Goal: Task Accomplishment & Management: Complete application form

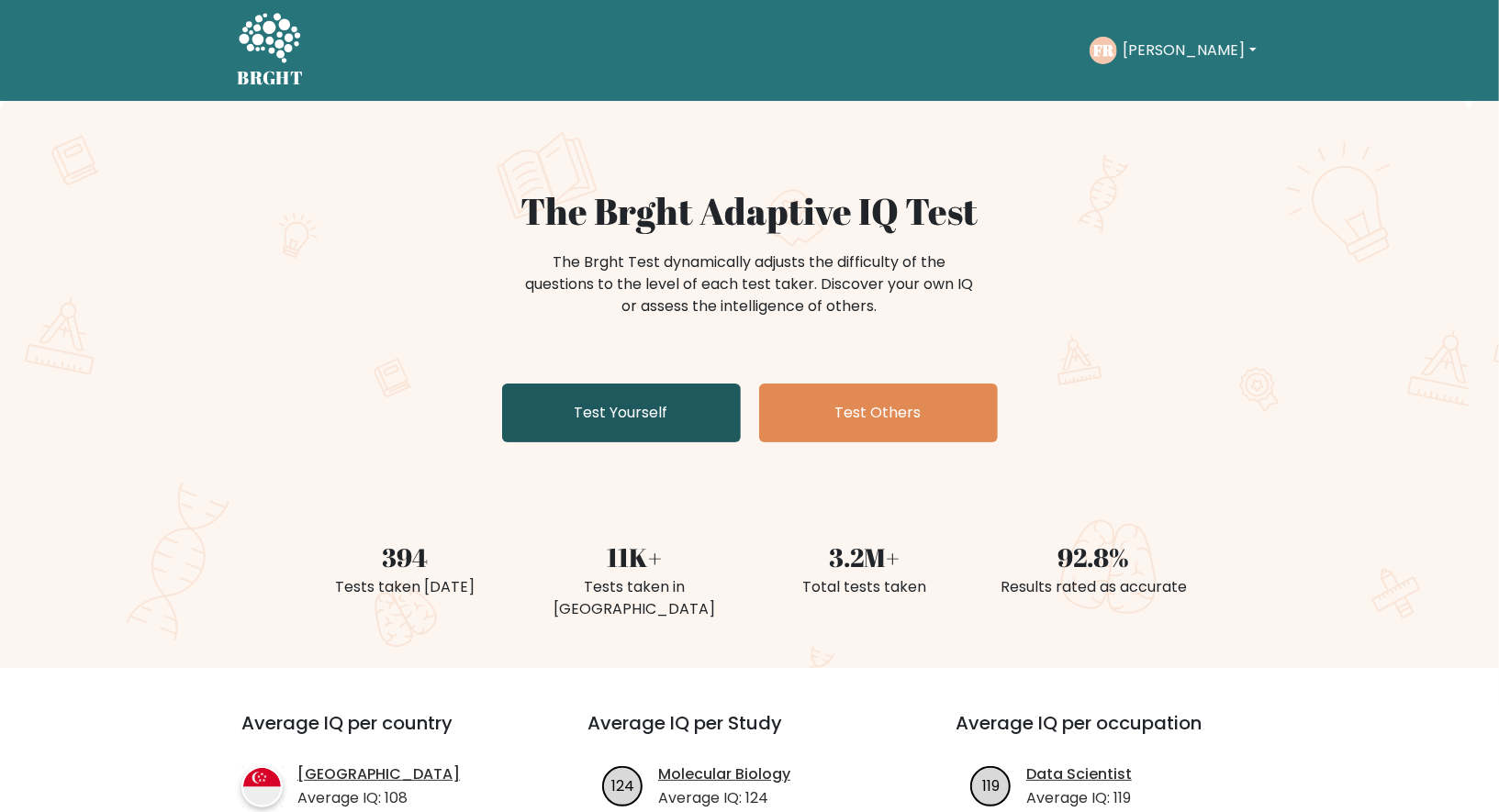
click at [639, 398] on link "Test Yourself" at bounding box center [621, 413] width 238 height 59
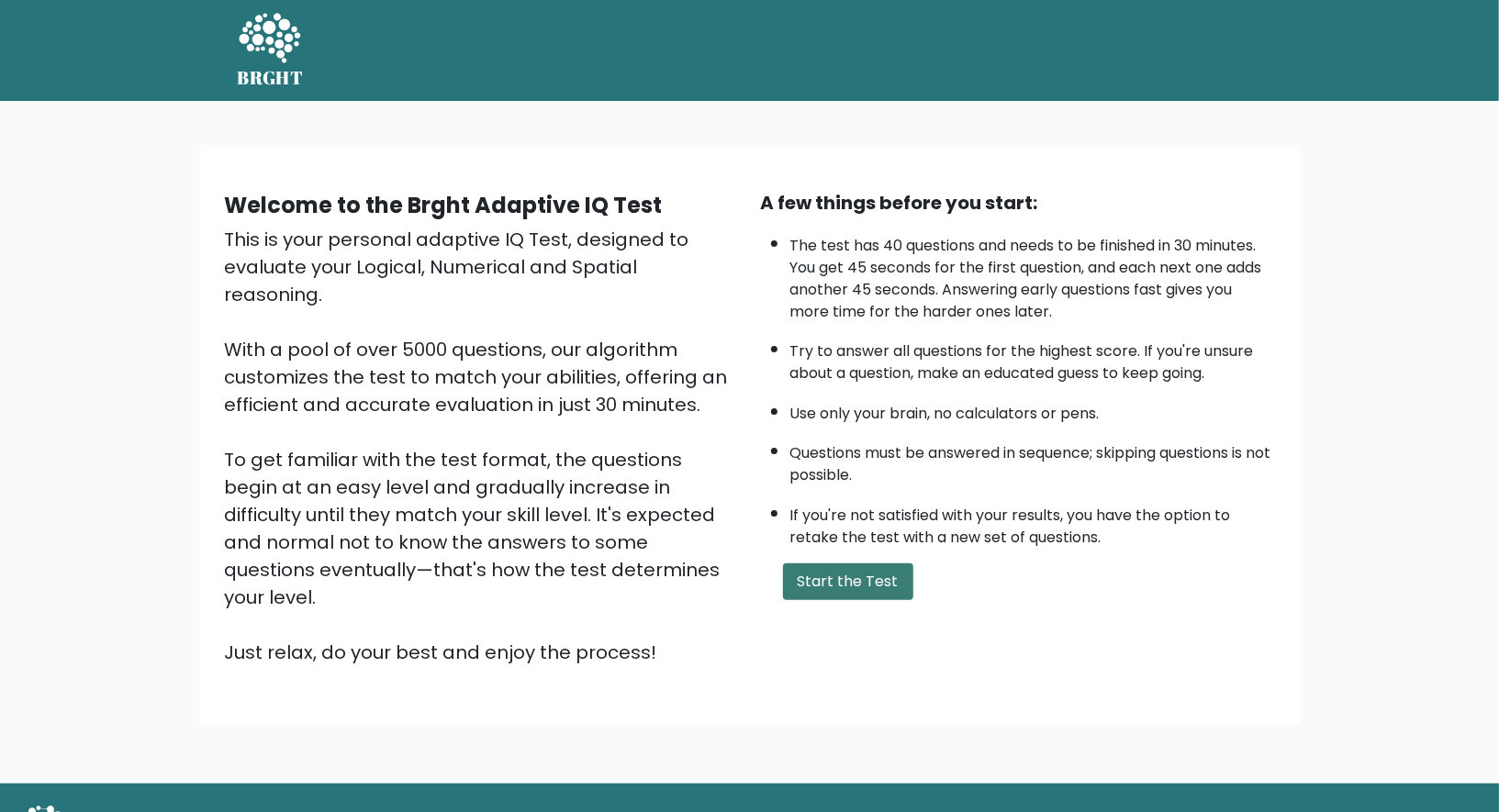
click at [864, 576] on button "Start the Test" at bounding box center [848, 581] width 130 height 36
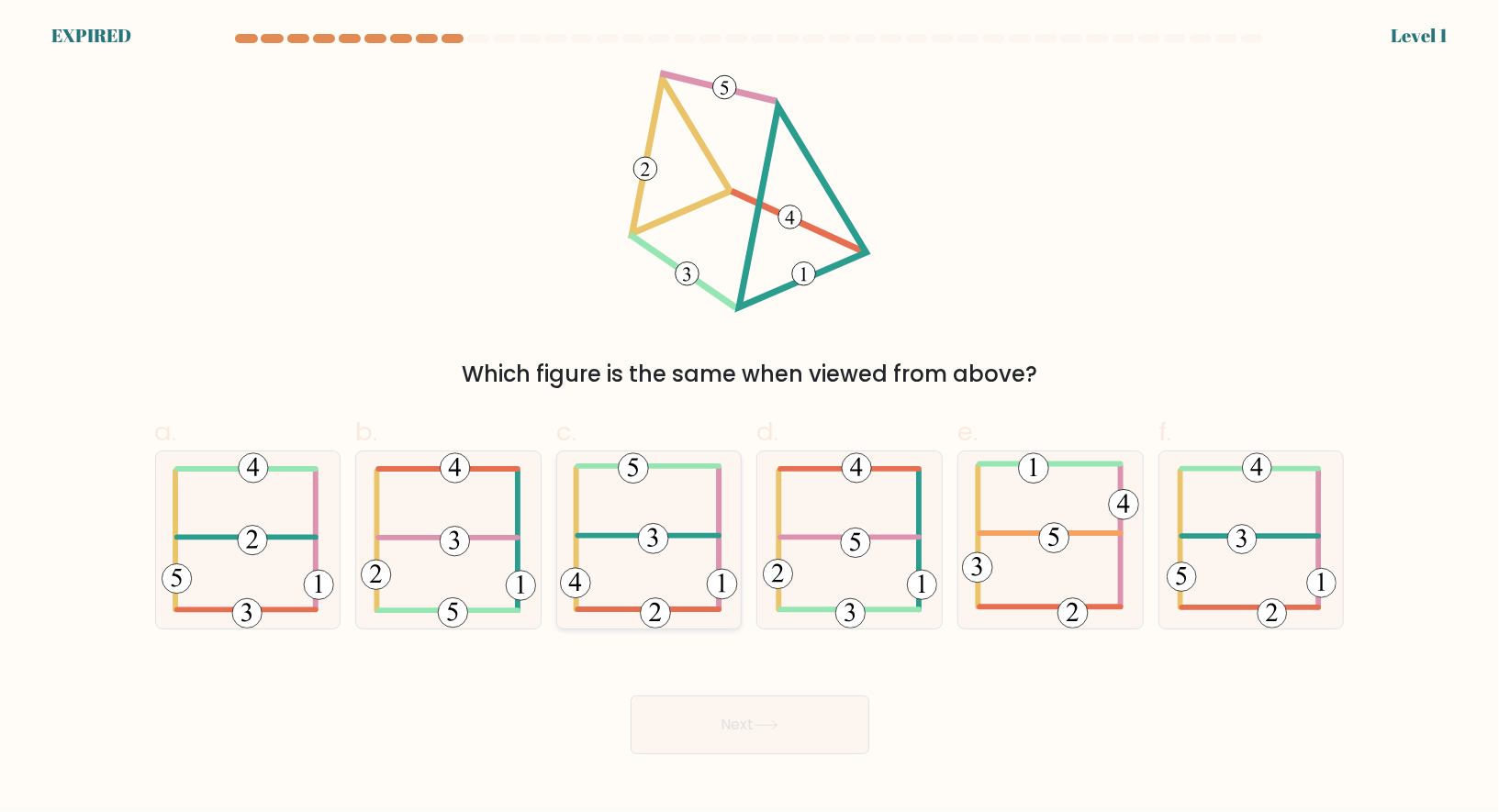
click at [664, 522] on icon at bounding box center [648, 540] width 177 height 177
click at [750, 419] on input "c." at bounding box center [750, 413] width 1 height 12
radio input "true"
click at [762, 717] on button "Next" at bounding box center [750, 725] width 238 height 59
click at [645, 542] on 473 at bounding box center [653, 539] width 30 height 30
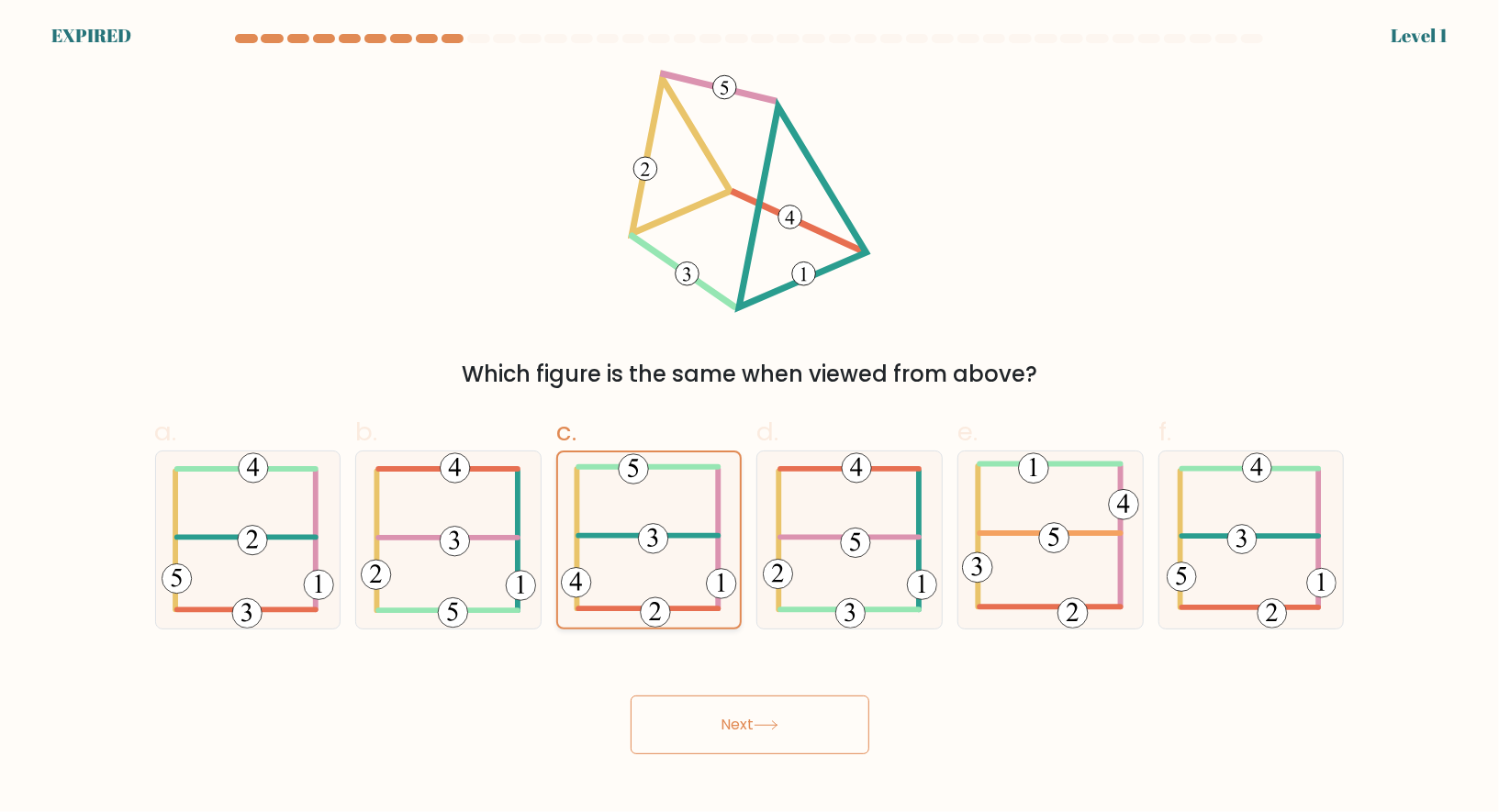
click at [750, 419] on input "c." at bounding box center [750, 413] width 1 height 12
click at [645, 542] on 473 at bounding box center [653, 539] width 30 height 30
click at [750, 419] on input "c." at bounding box center [750, 413] width 1 height 12
click at [744, 707] on button "Next" at bounding box center [750, 725] width 238 height 59
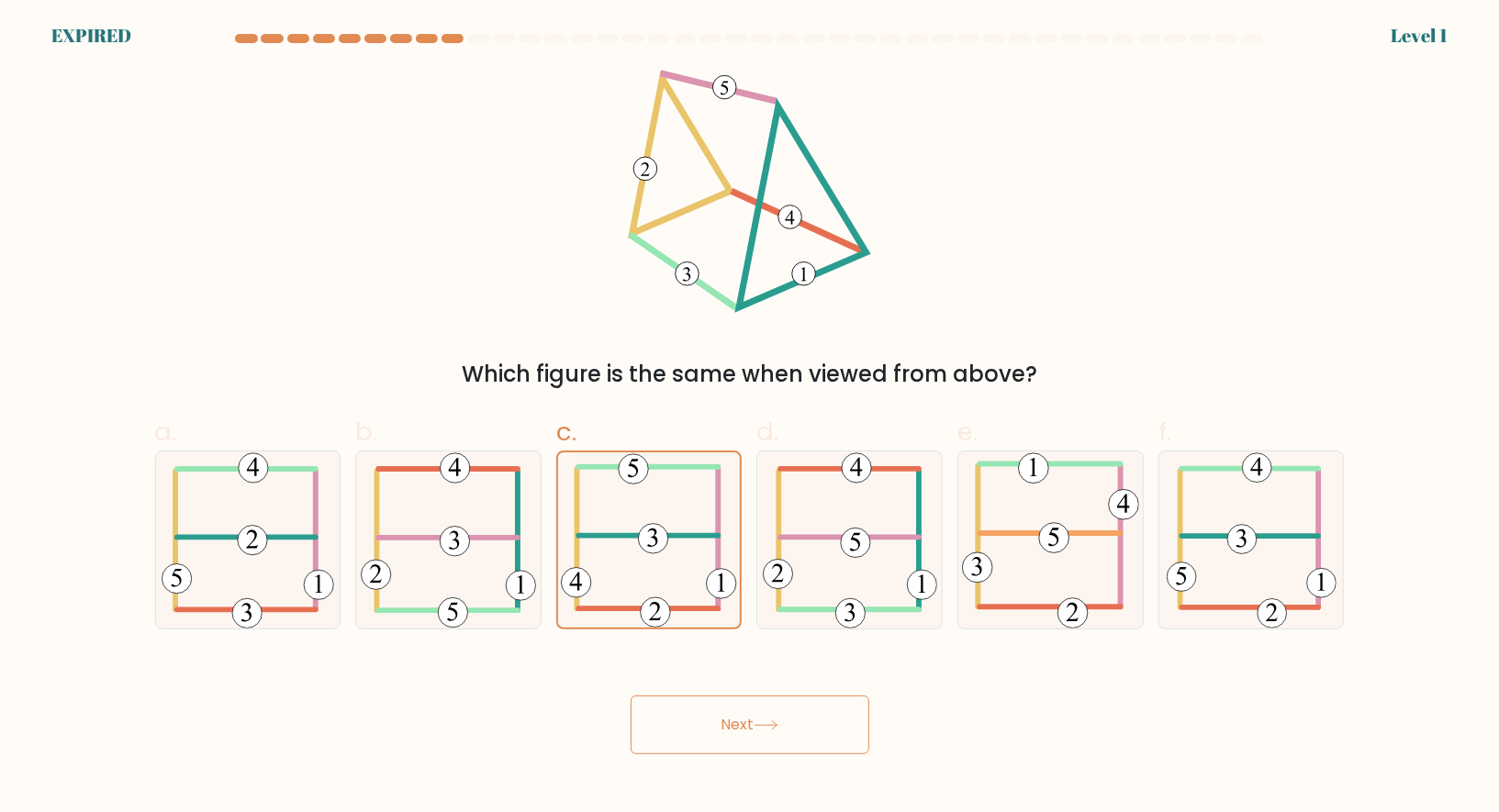
click at [744, 707] on button "Next" at bounding box center [750, 725] width 238 height 59
click at [837, 558] on icon at bounding box center [850, 540] width 174 height 177
click at [751, 419] on input "d." at bounding box center [750, 413] width 1 height 12
radio input "true"
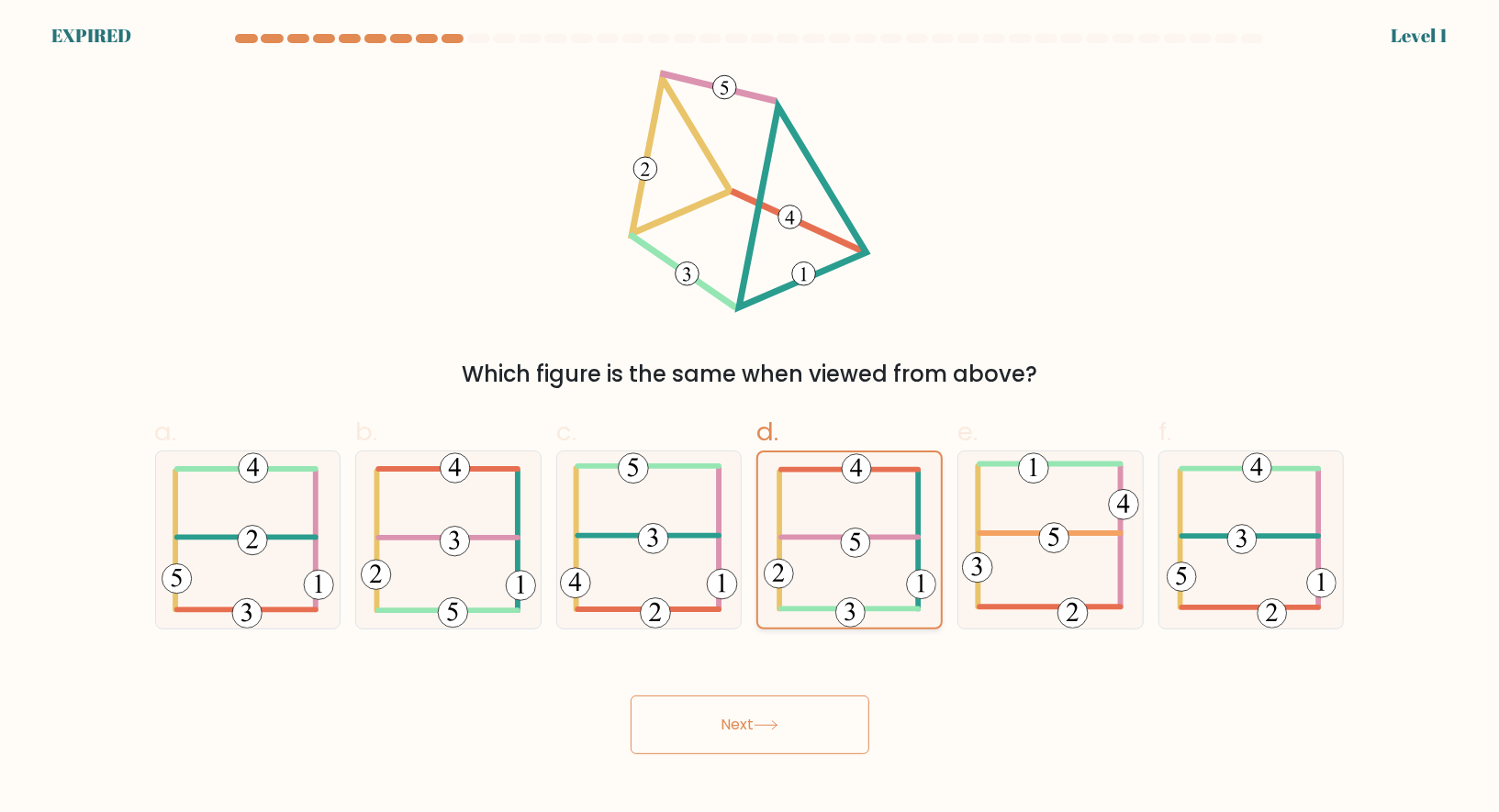
click at [837, 558] on icon at bounding box center [850, 540] width 172 height 175
click at [751, 419] on input "d." at bounding box center [750, 413] width 1 height 12
click at [767, 715] on button "Next" at bounding box center [750, 725] width 238 height 59
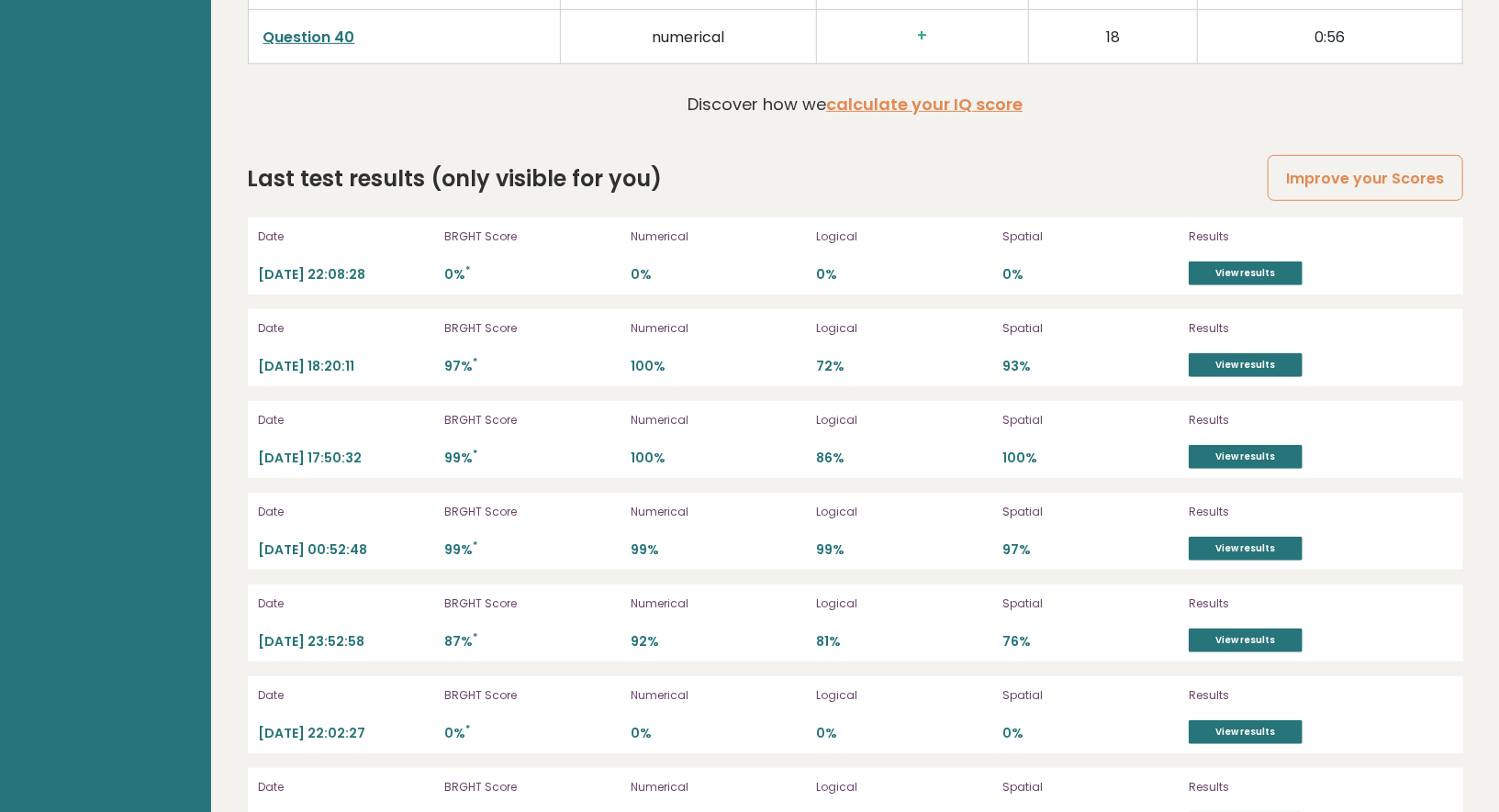
scroll to position [4869, 0]
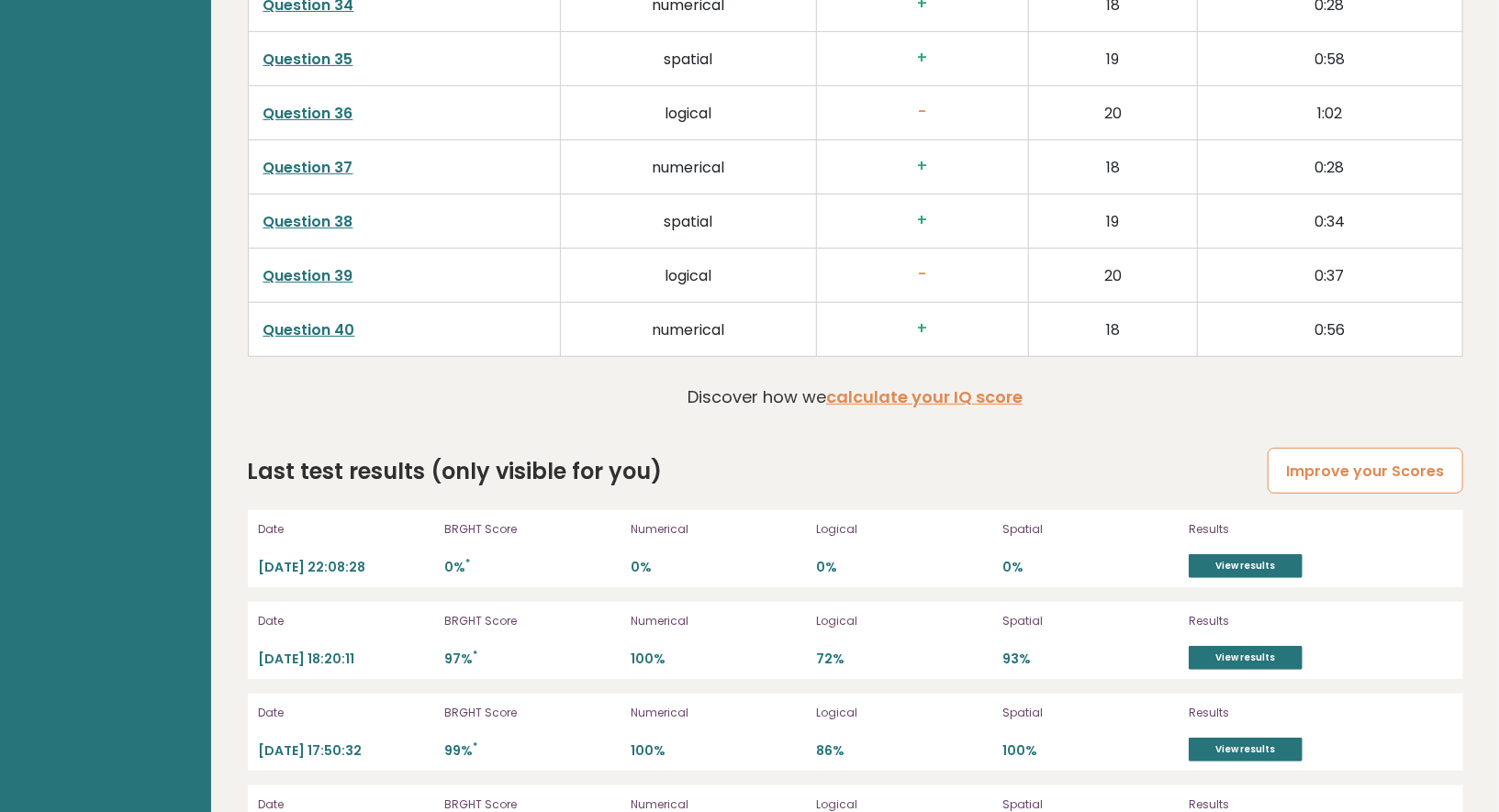
click at [1341, 465] on link "Improve your Scores" at bounding box center [1364, 472] width 194 height 47
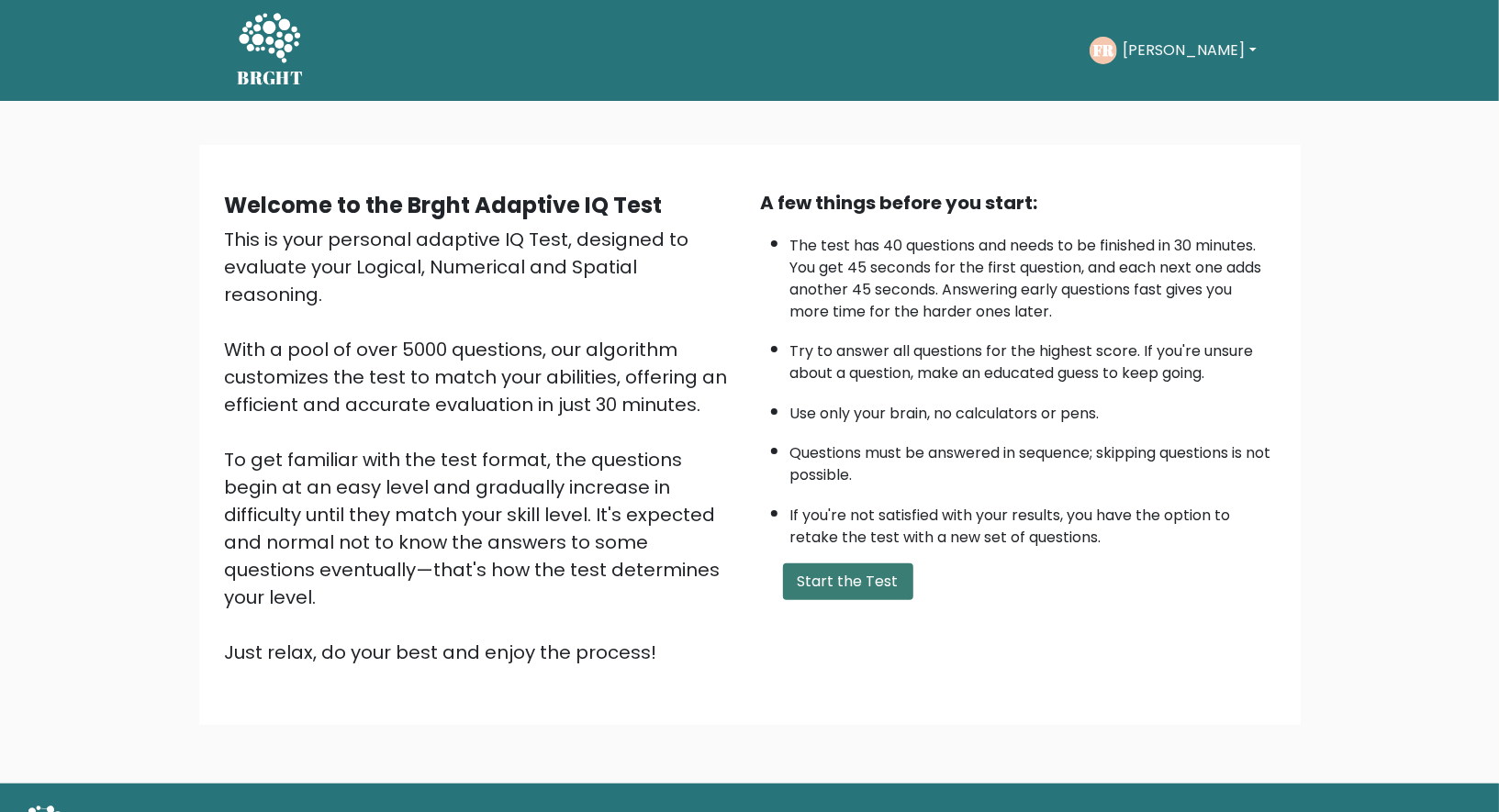
click at [860, 586] on button "Start the Test" at bounding box center [848, 581] width 130 height 36
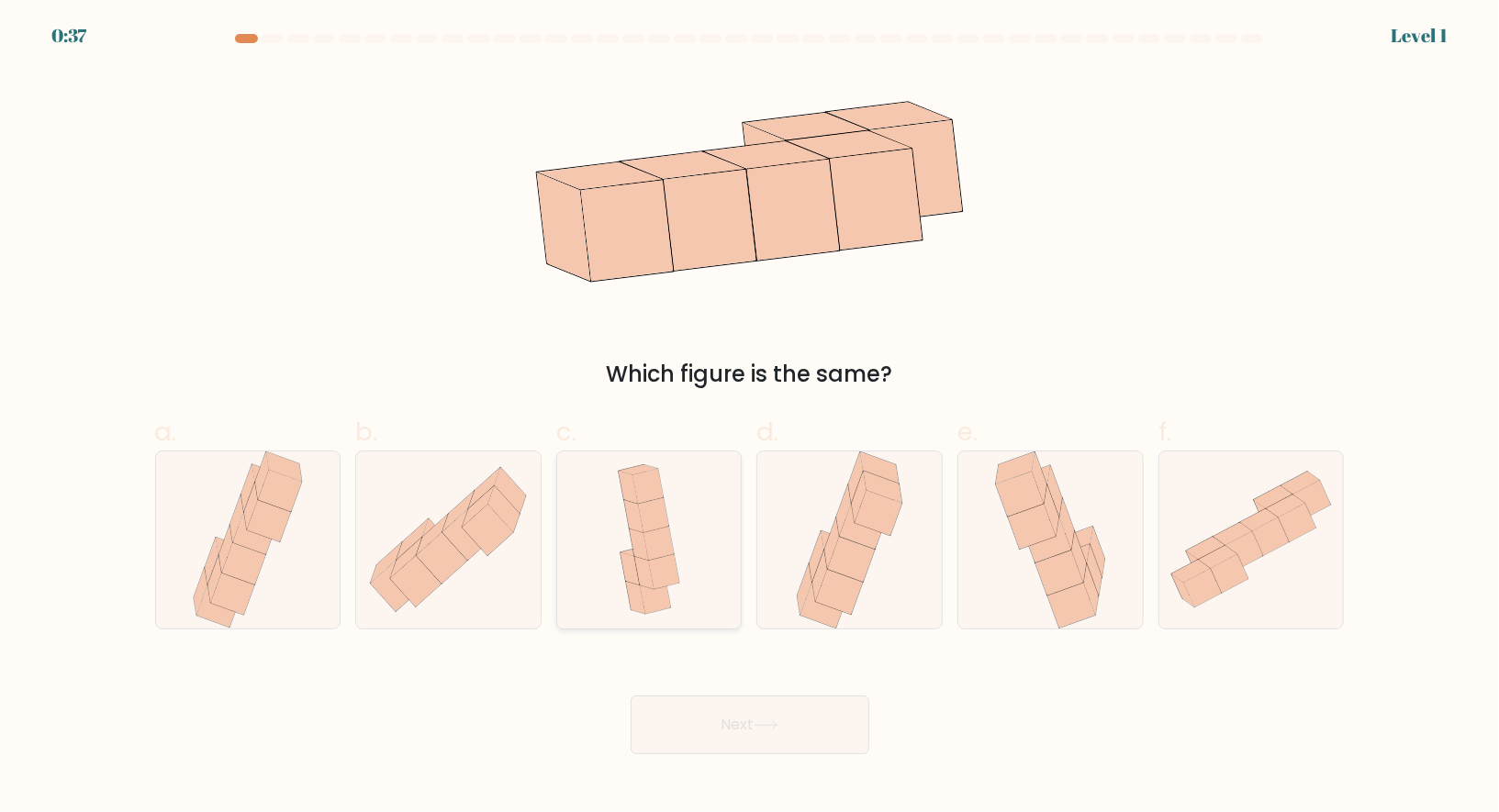
click at [689, 537] on icon at bounding box center [649, 540] width 82 height 177
click at [750, 419] on input "c." at bounding box center [750, 413] width 1 height 12
radio input "true"
click at [774, 709] on button "Next" at bounding box center [750, 725] width 238 height 59
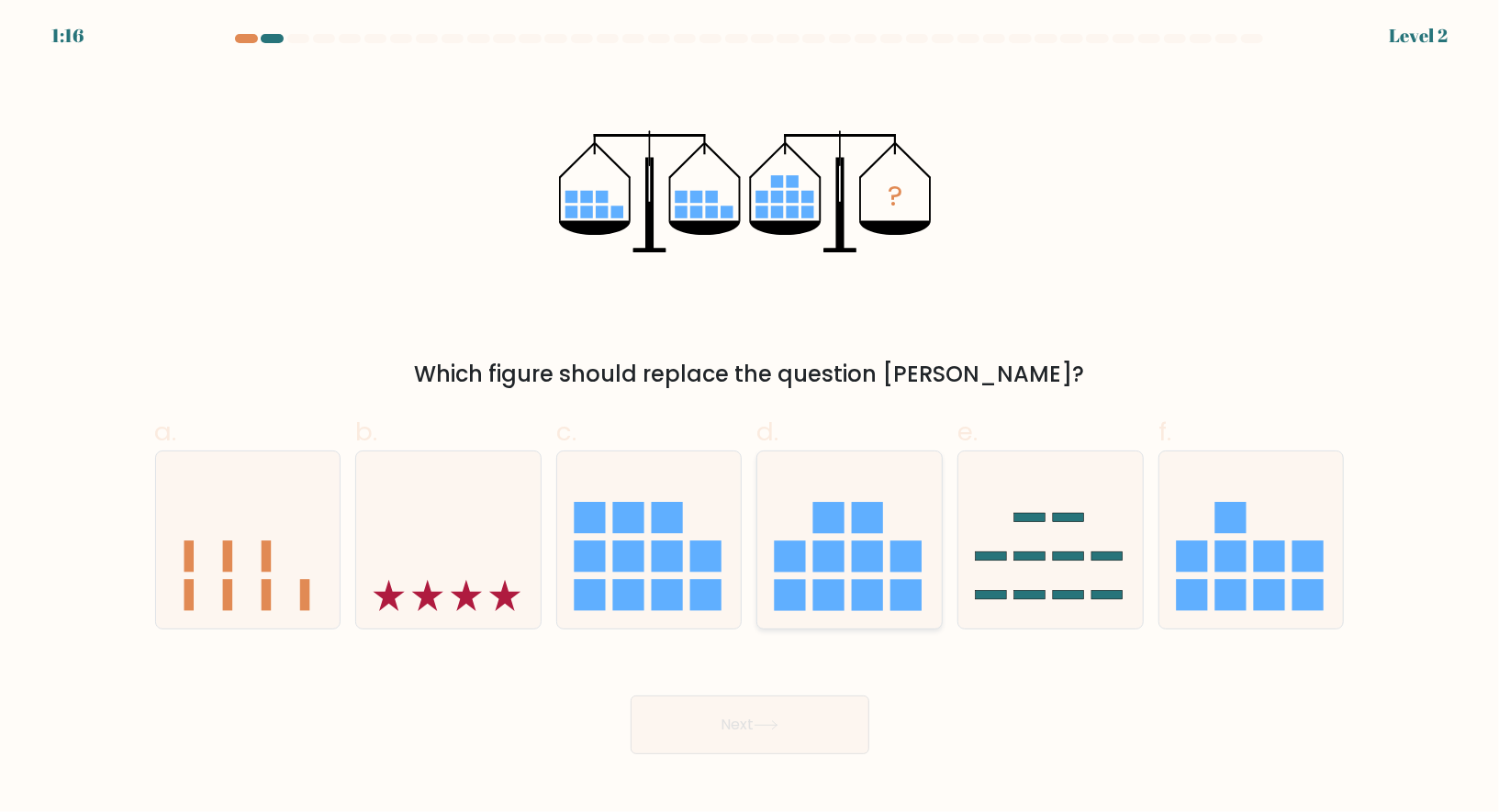
click at [805, 550] on rect at bounding box center [790, 558] width 32 height 32
click at [751, 419] on input "d." at bounding box center [750, 413] width 1 height 12
radio input "true"
click at [715, 725] on button "Next" at bounding box center [750, 725] width 238 height 59
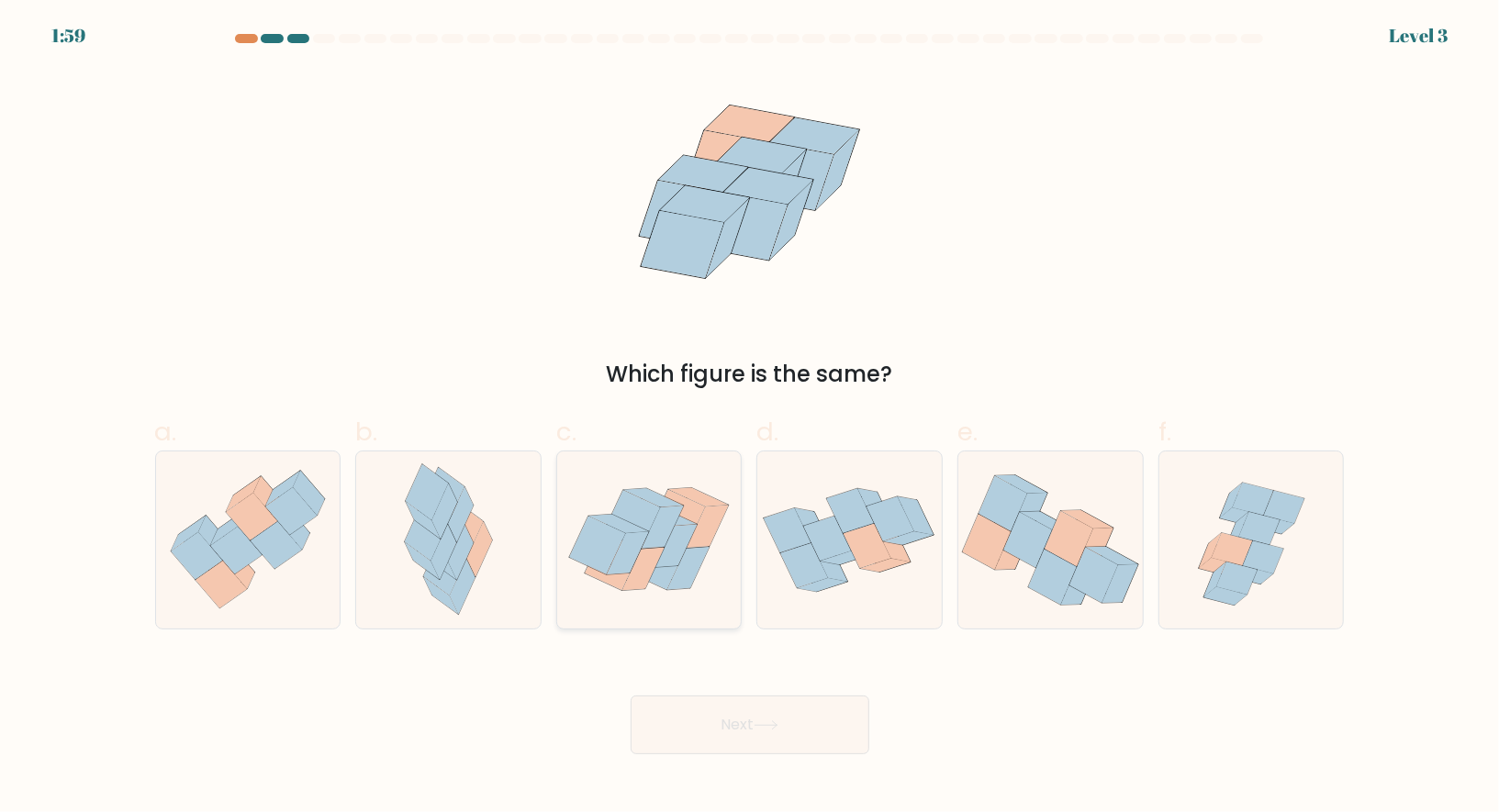
click at [651, 552] on icon at bounding box center [643, 571] width 42 height 43
click at [750, 419] on input "c." at bounding box center [750, 413] width 1 height 12
radio input "true"
click at [489, 549] on icon at bounding box center [480, 550] width 26 height 56
click at [750, 419] on input "b." at bounding box center [750, 413] width 1 height 12
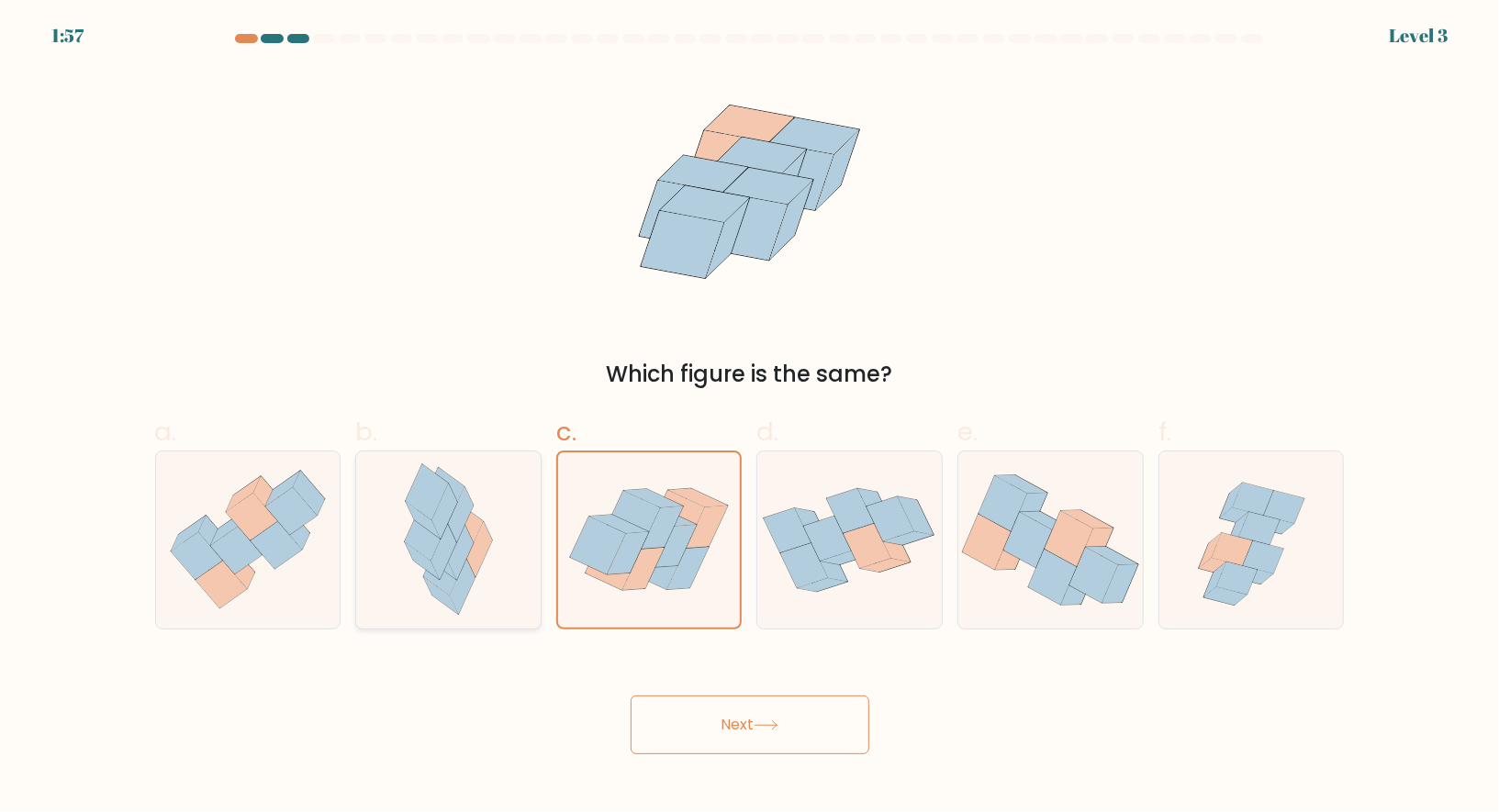
radio input "true"
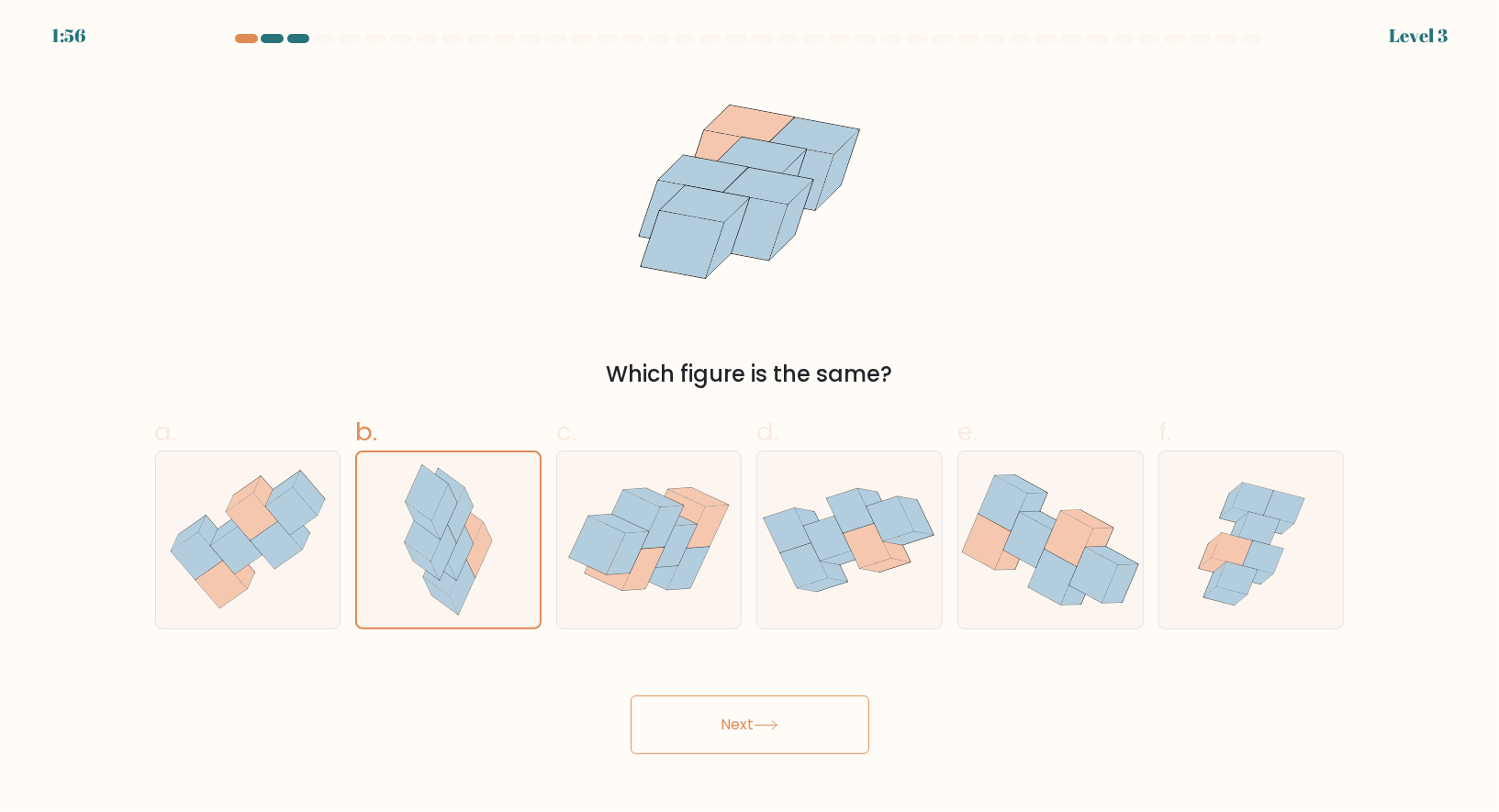
click at [715, 711] on button "Next" at bounding box center [750, 725] width 238 height 59
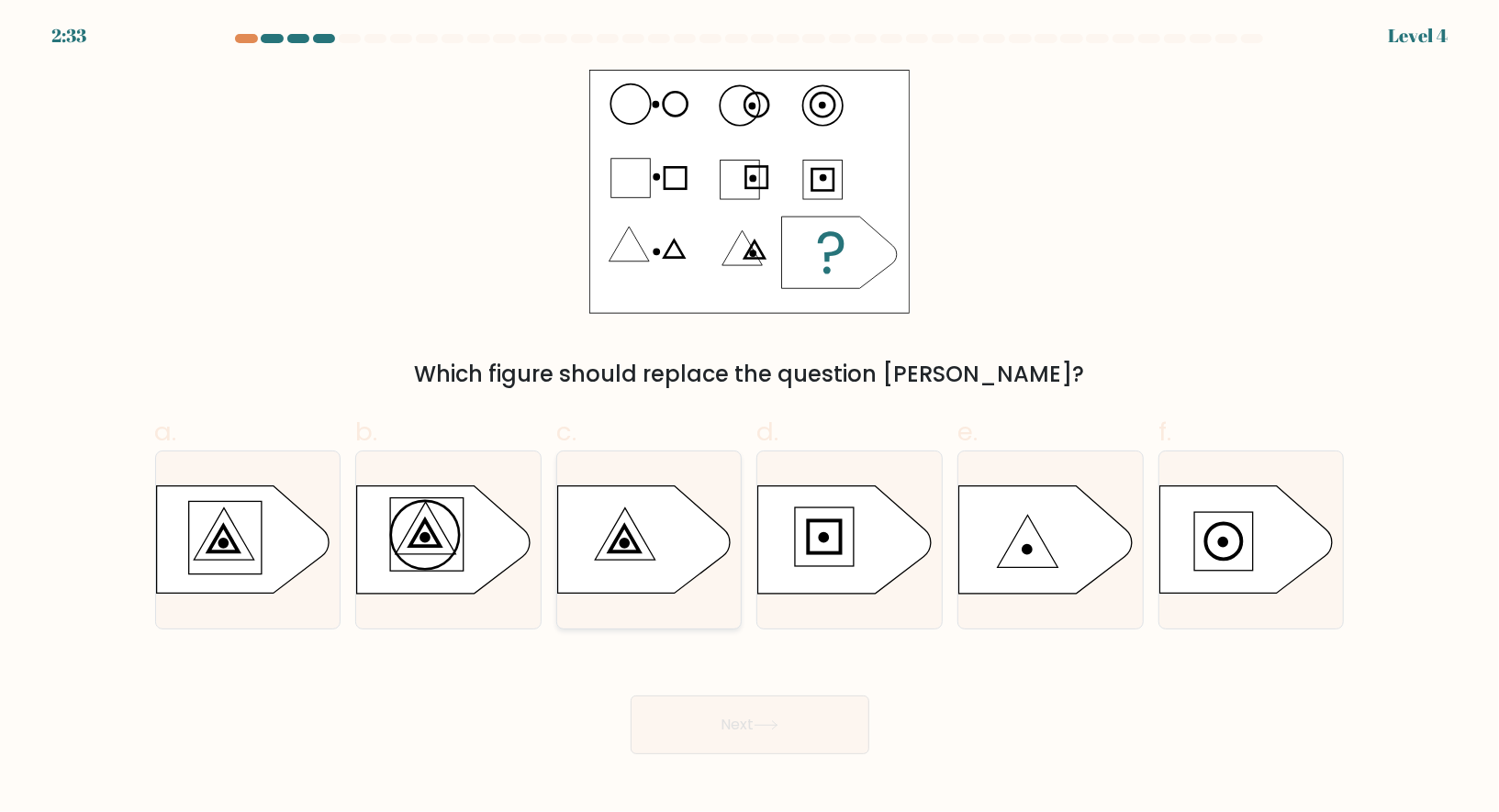
click at [600, 541] on icon at bounding box center [643, 540] width 172 height 107
click at [750, 419] on input "c." at bounding box center [750, 413] width 1 height 12
radio input "true"
click at [732, 722] on button "Next" at bounding box center [750, 725] width 238 height 59
click at [796, 716] on button "Next" at bounding box center [750, 725] width 238 height 59
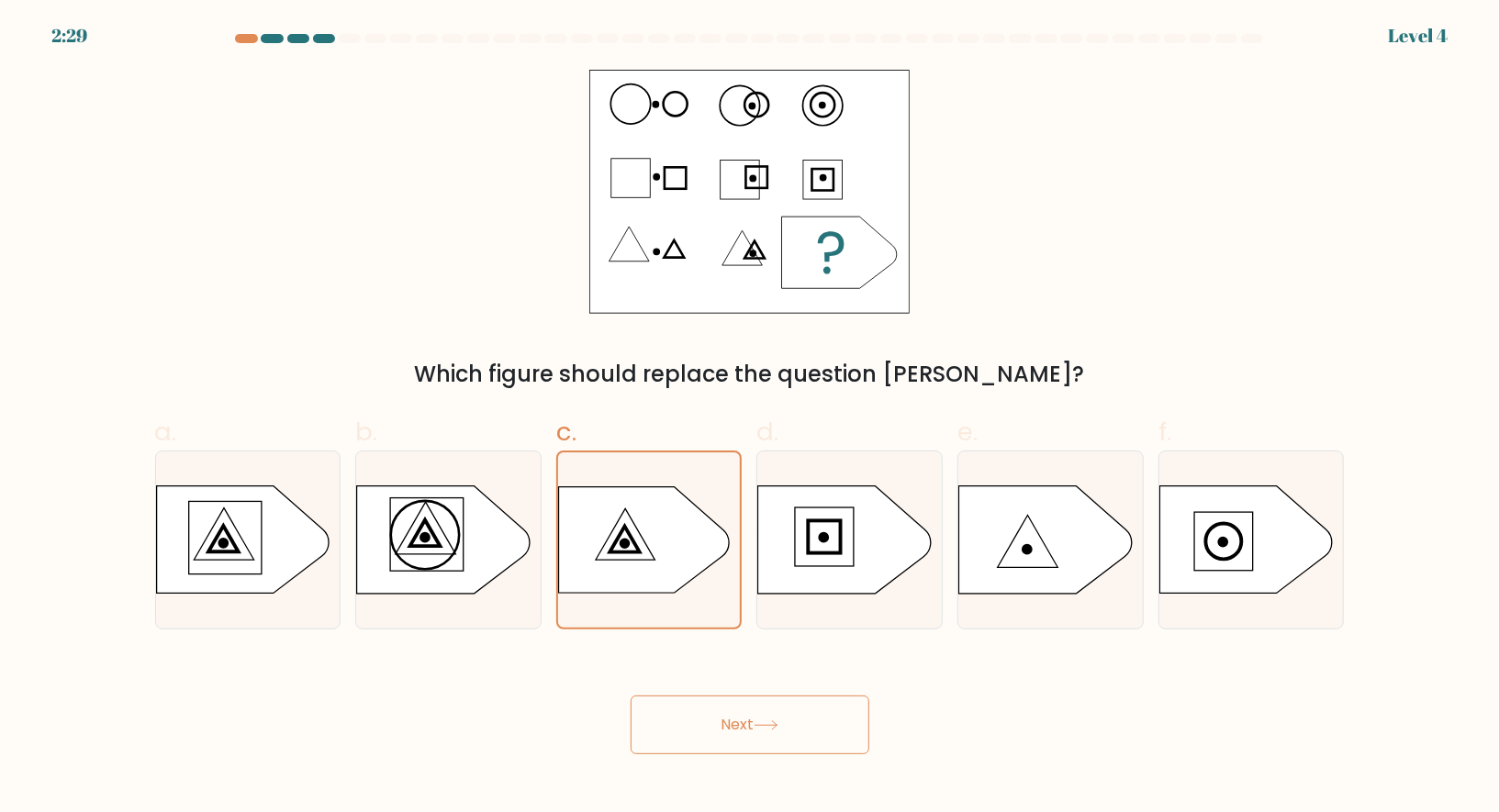
click at [796, 716] on button "Next" at bounding box center [750, 725] width 238 height 59
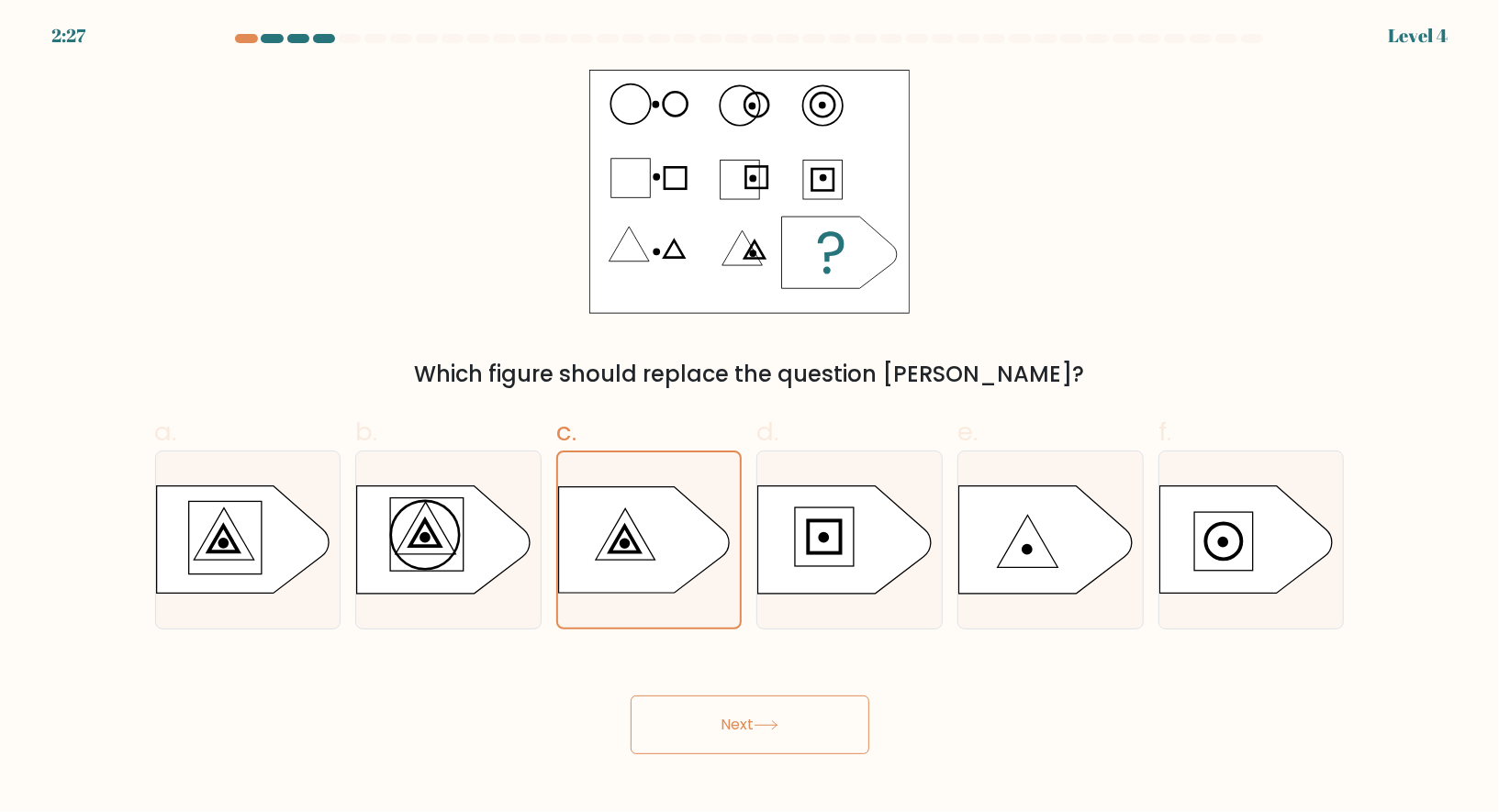
click at [796, 716] on button "Next" at bounding box center [750, 725] width 238 height 59
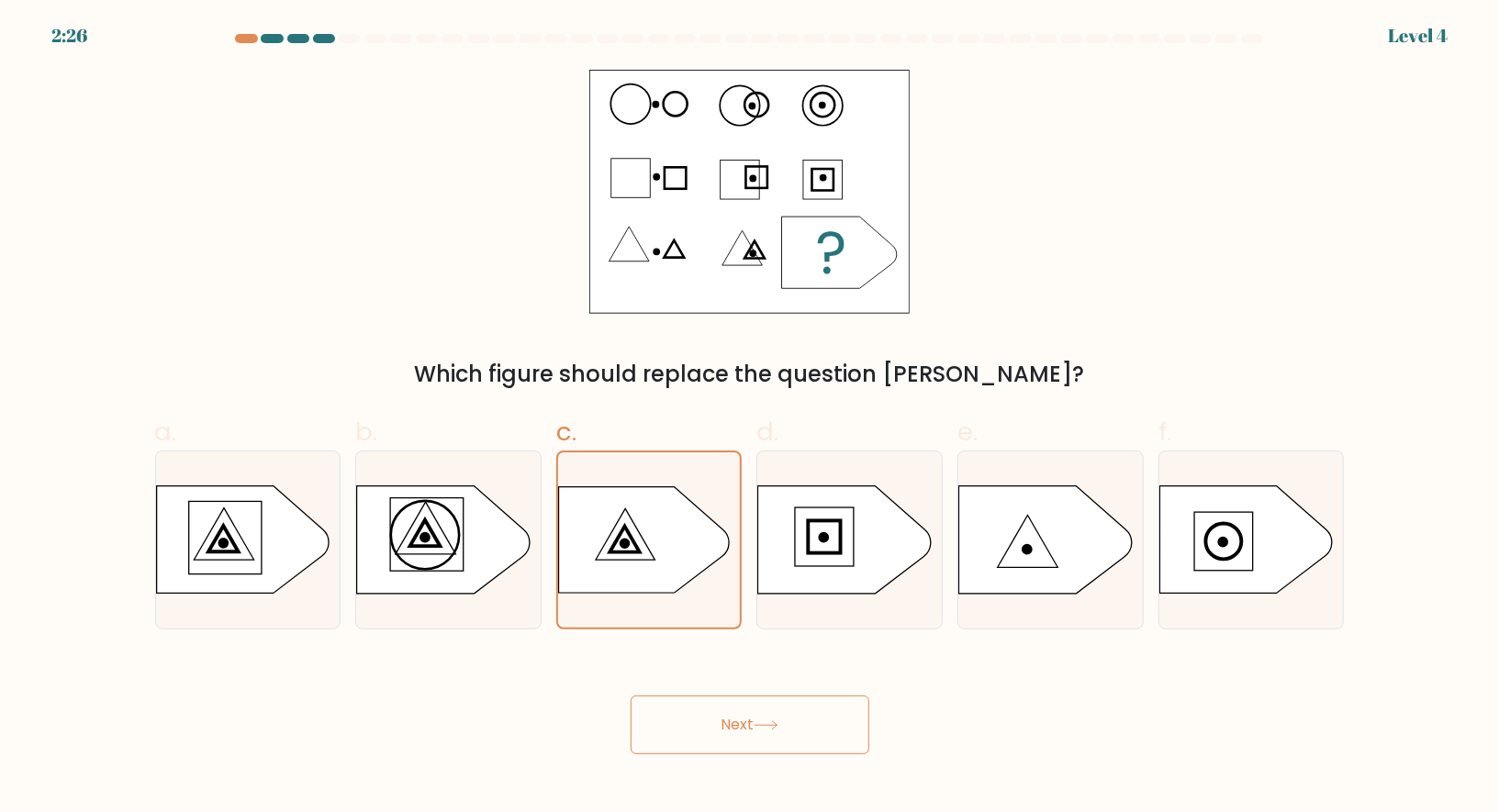
click at [796, 716] on button "Next" at bounding box center [750, 725] width 238 height 59
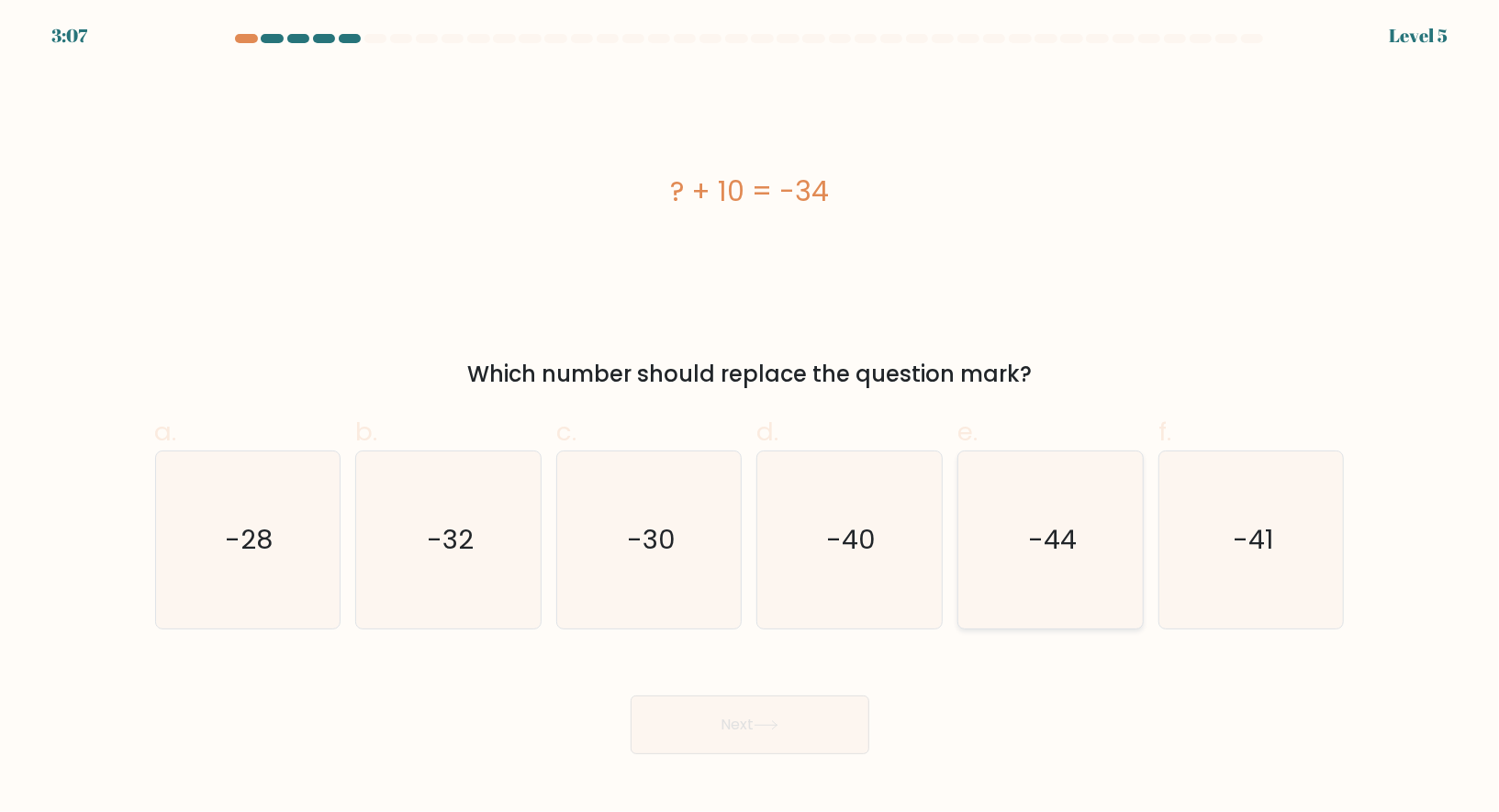
click at [992, 526] on icon "-44" at bounding box center [1051, 540] width 177 height 177
click at [751, 419] on input "e. -44" at bounding box center [750, 413] width 1 height 12
radio input "true"
click at [745, 729] on button "Next" at bounding box center [750, 725] width 238 height 59
click at [779, 720] on icon at bounding box center [766, 725] width 25 height 10
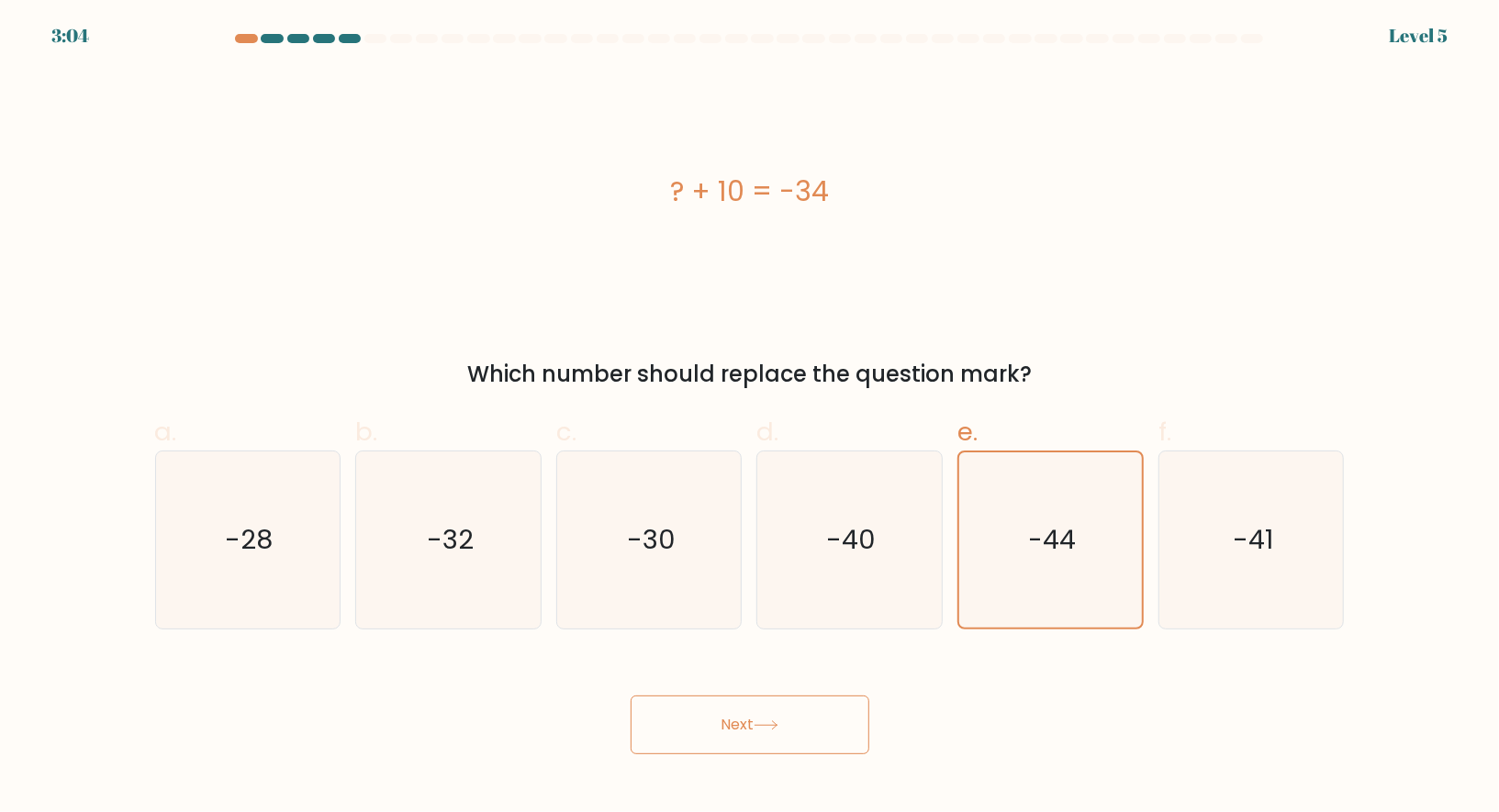
click at [779, 720] on icon at bounding box center [766, 725] width 25 height 10
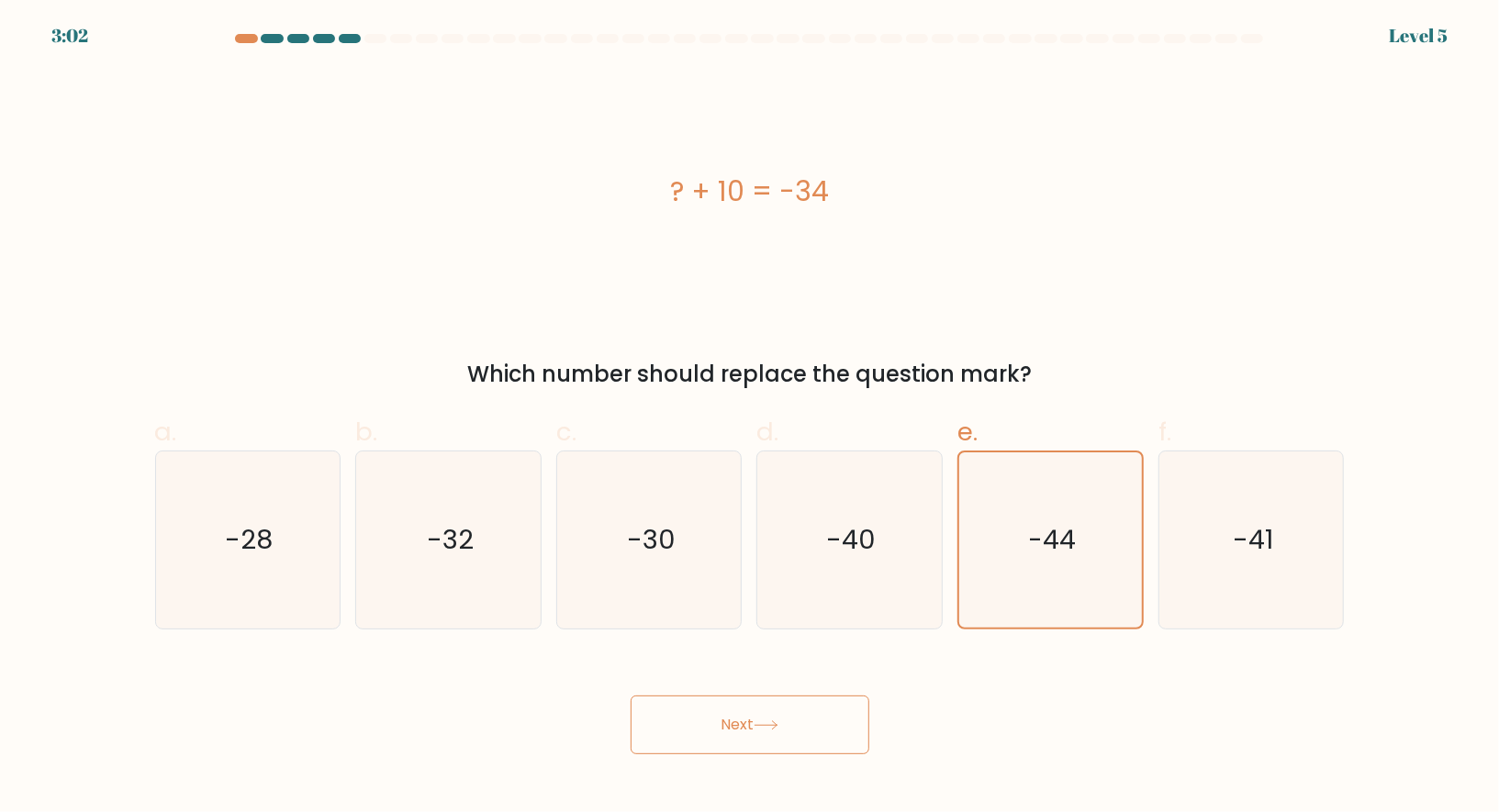
click at [779, 720] on icon at bounding box center [766, 725] width 25 height 10
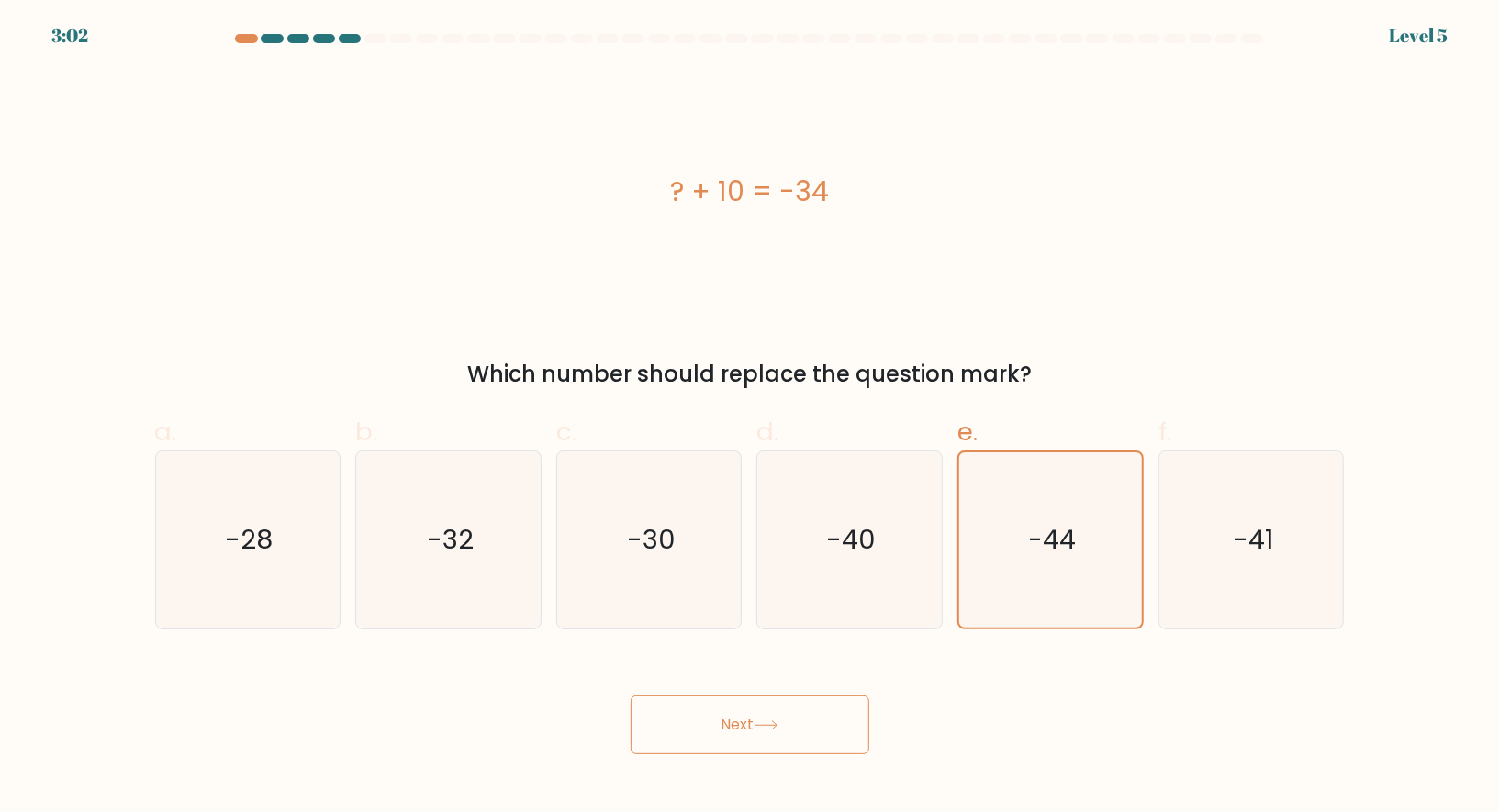
click at [779, 720] on icon at bounding box center [766, 725] width 25 height 10
click at [717, 709] on button "Next" at bounding box center [750, 725] width 238 height 59
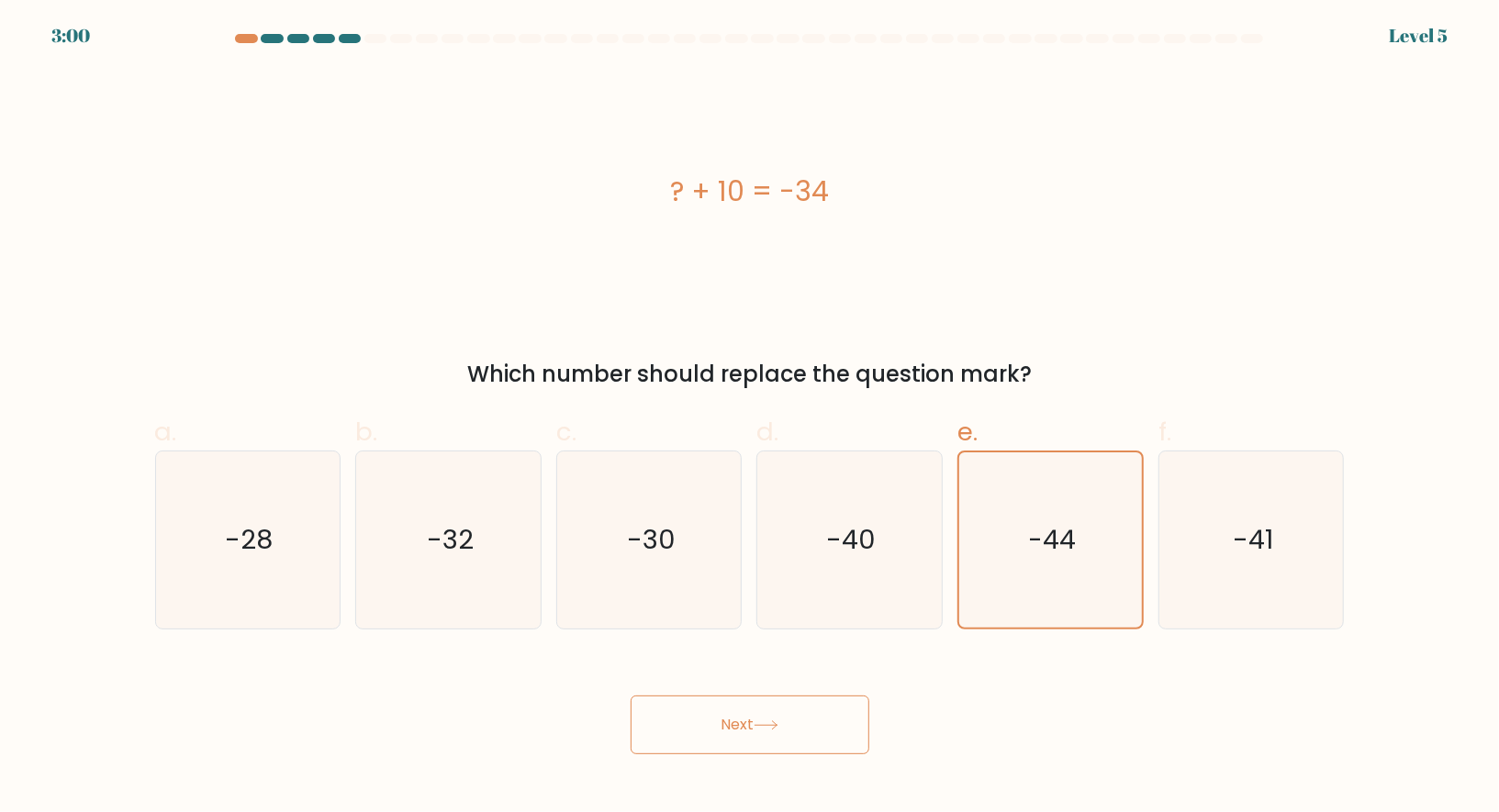
click at [717, 709] on button "Next" at bounding box center [750, 725] width 238 height 59
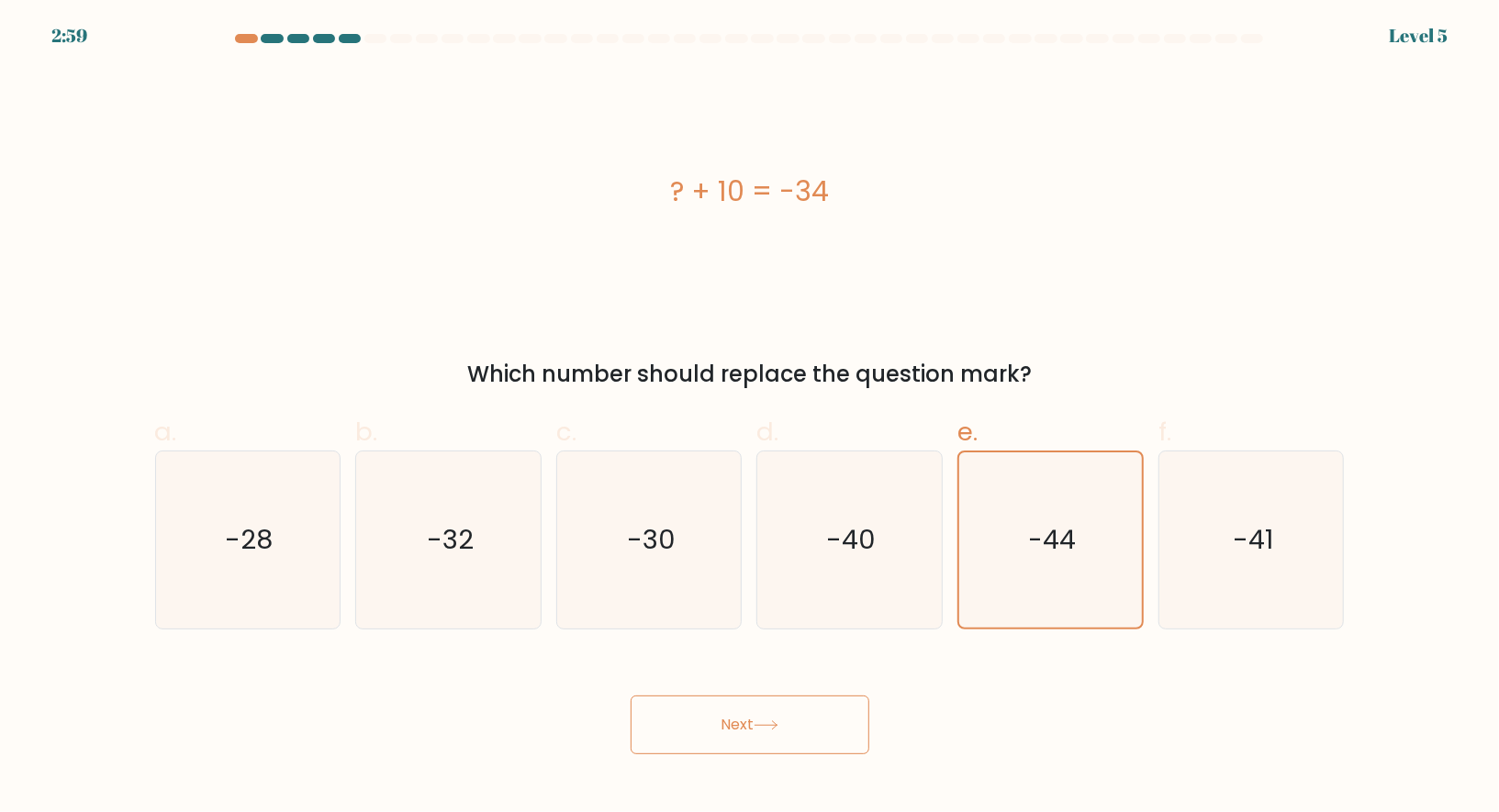
click at [717, 709] on button "Next" at bounding box center [750, 725] width 238 height 59
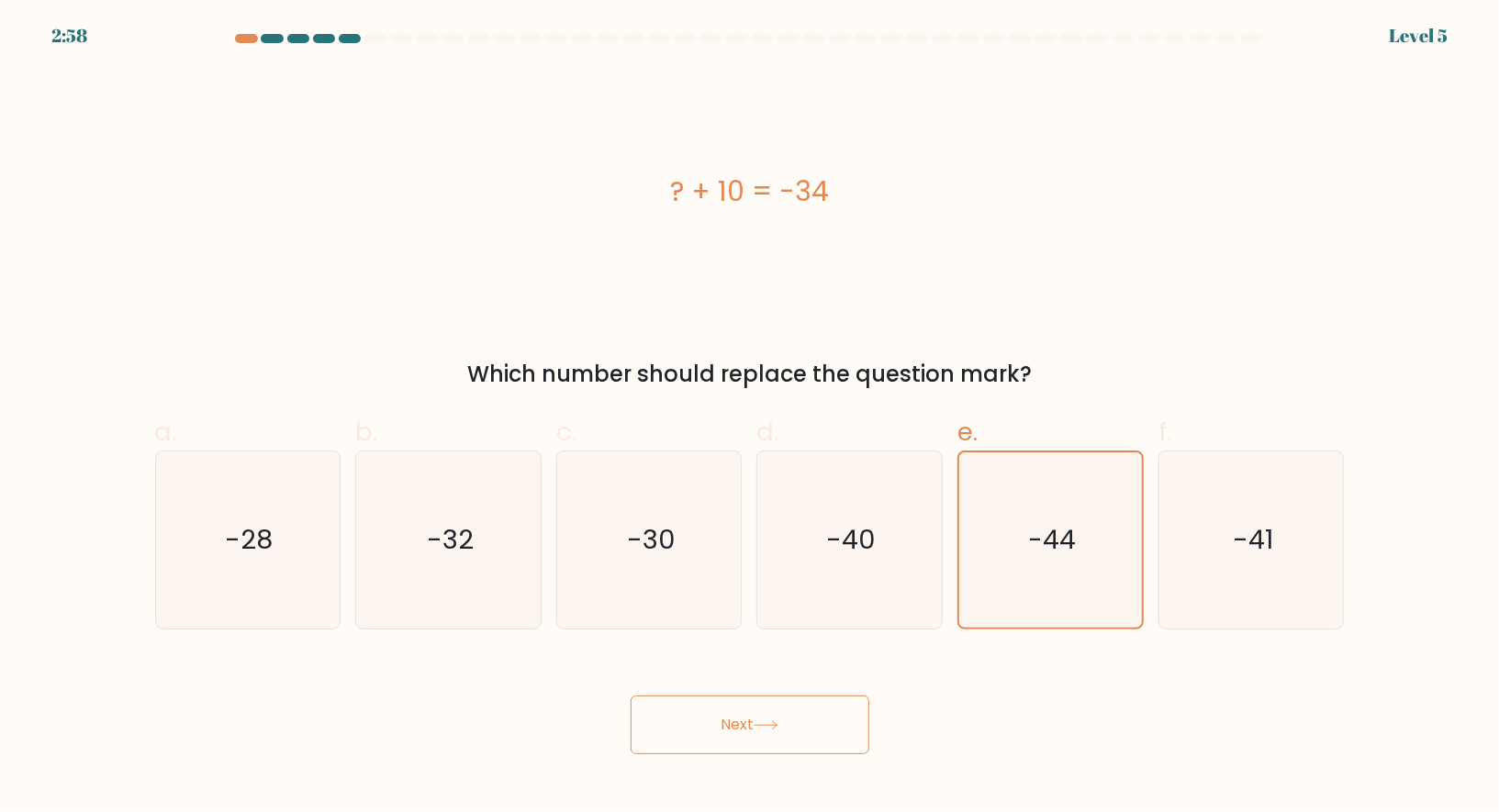
click at [717, 709] on button "Next" at bounding box center [750, 725] width 238 height 59
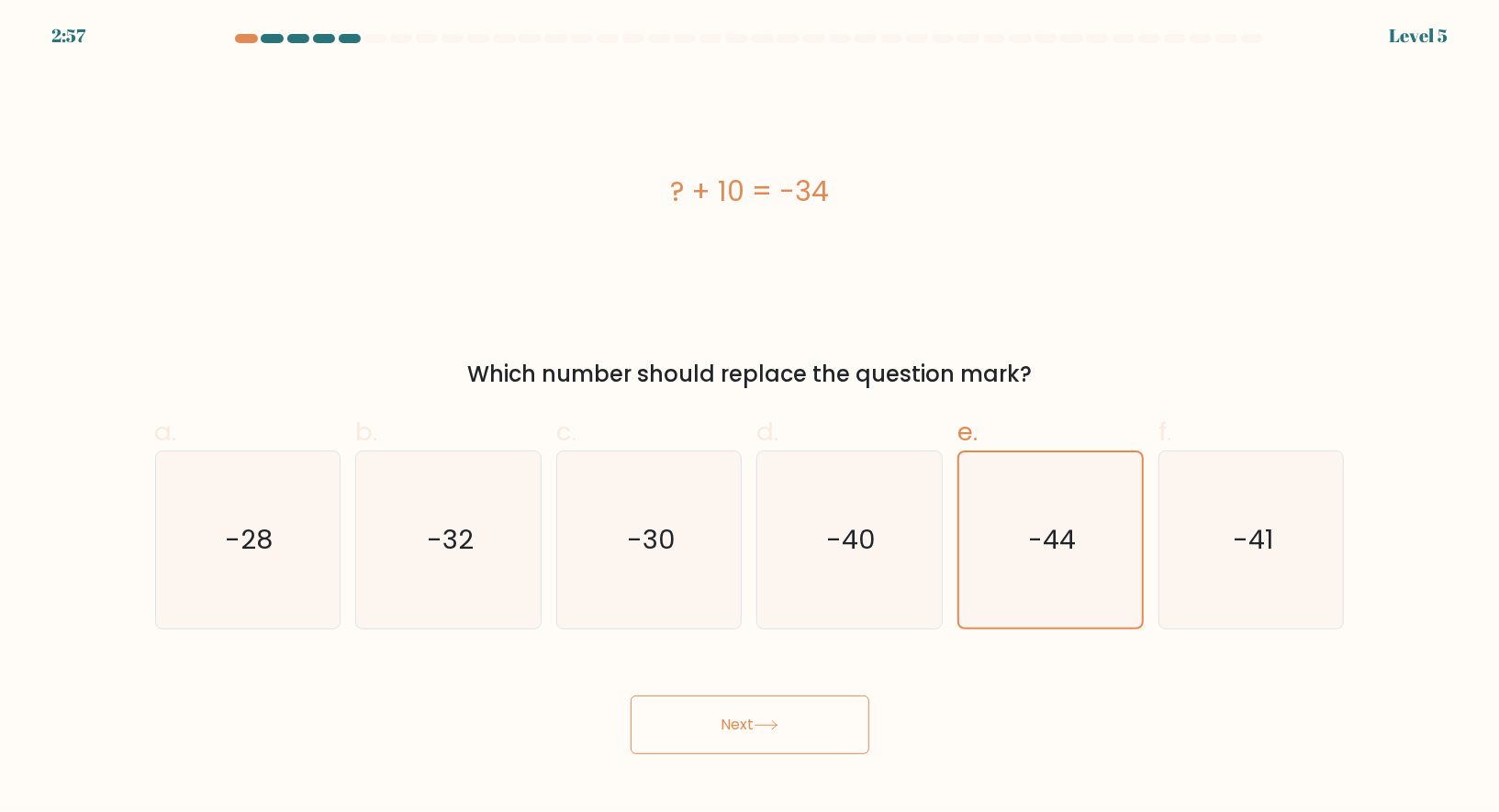
click at [717, 709] on button "Next" at bounding box center [750, 725] width 238 height 59
click at [732, 731] on button "Next" at bounding box center [750, 725] width 238 height 59
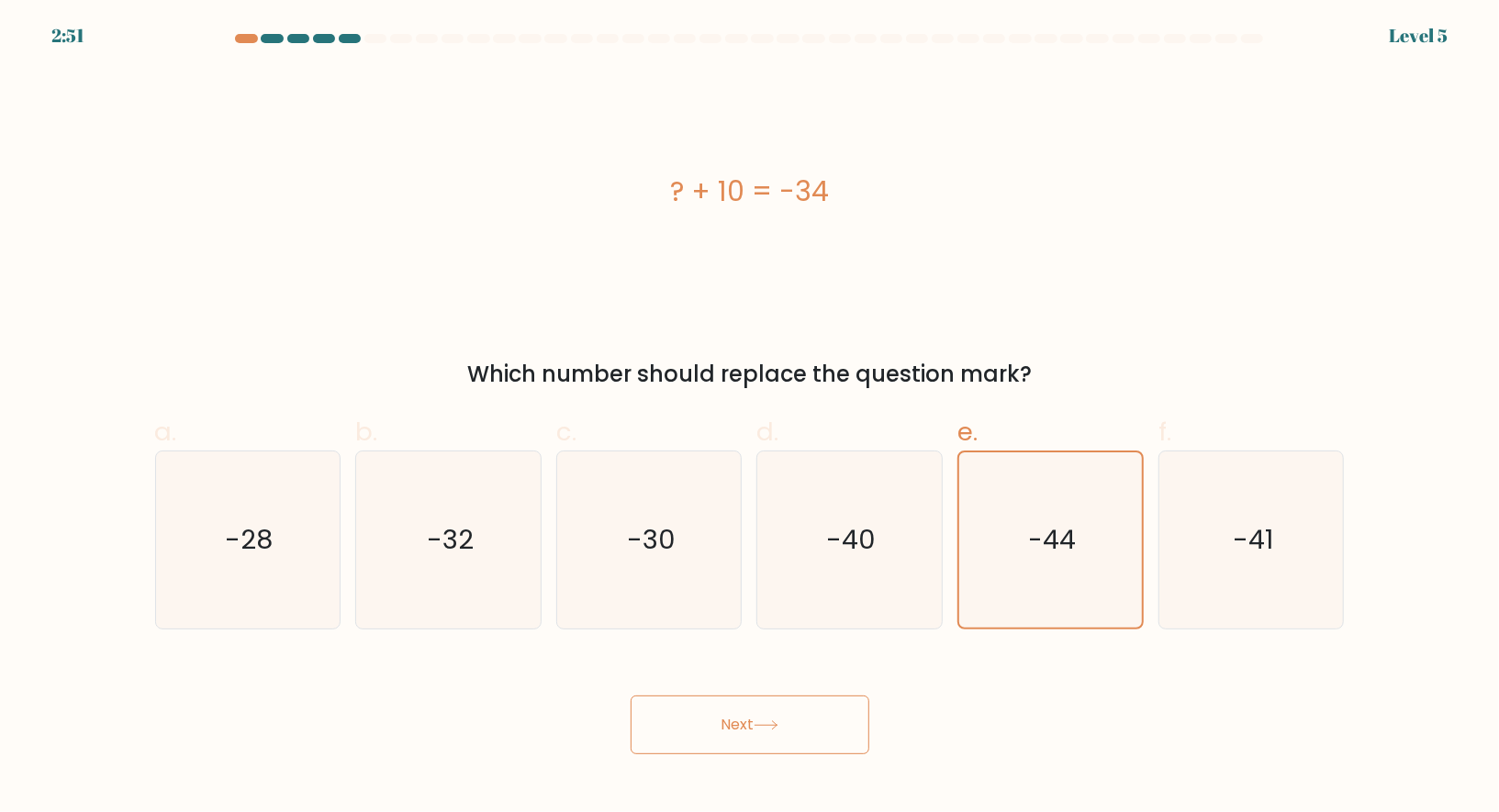
click at [732, 731] on button "Next" at bounding box center [750, 725] width 238 height 59
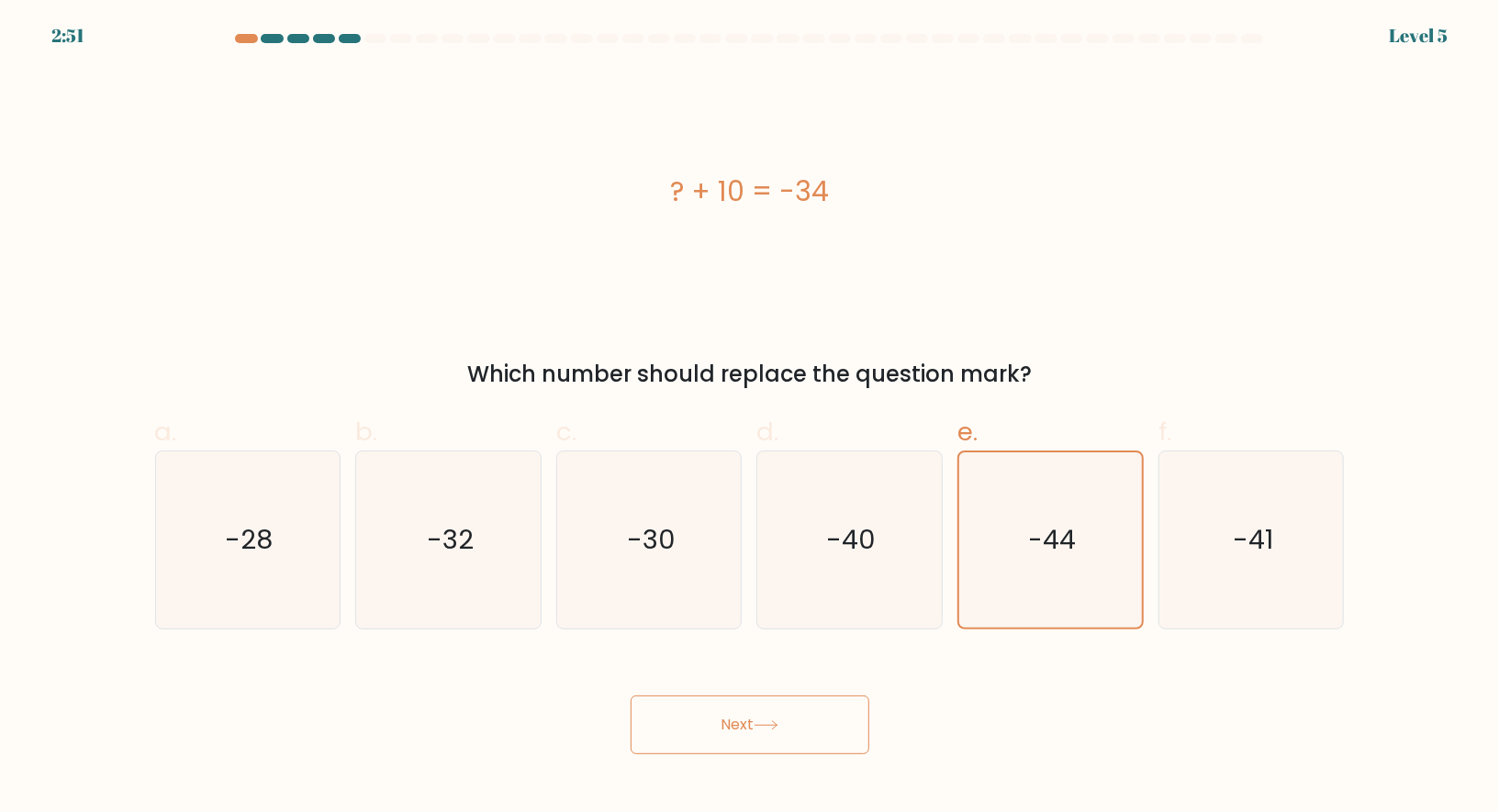
click at [732, 731] on button "Next" at bounding box center [750, 725] width 238 height 59
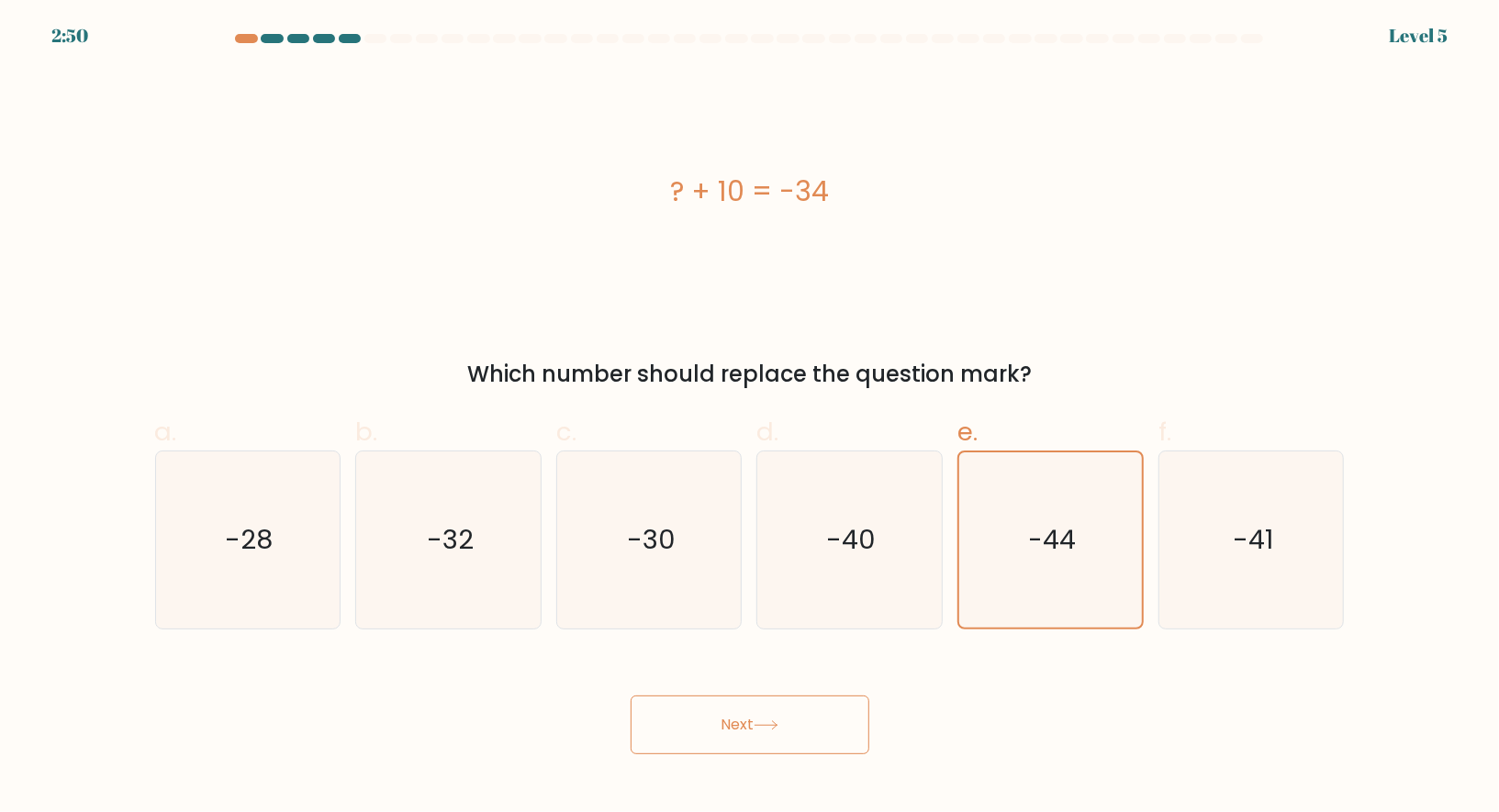
click at [732, 731] on button "Next" at bounding box center [750, 725] width 238 height 59
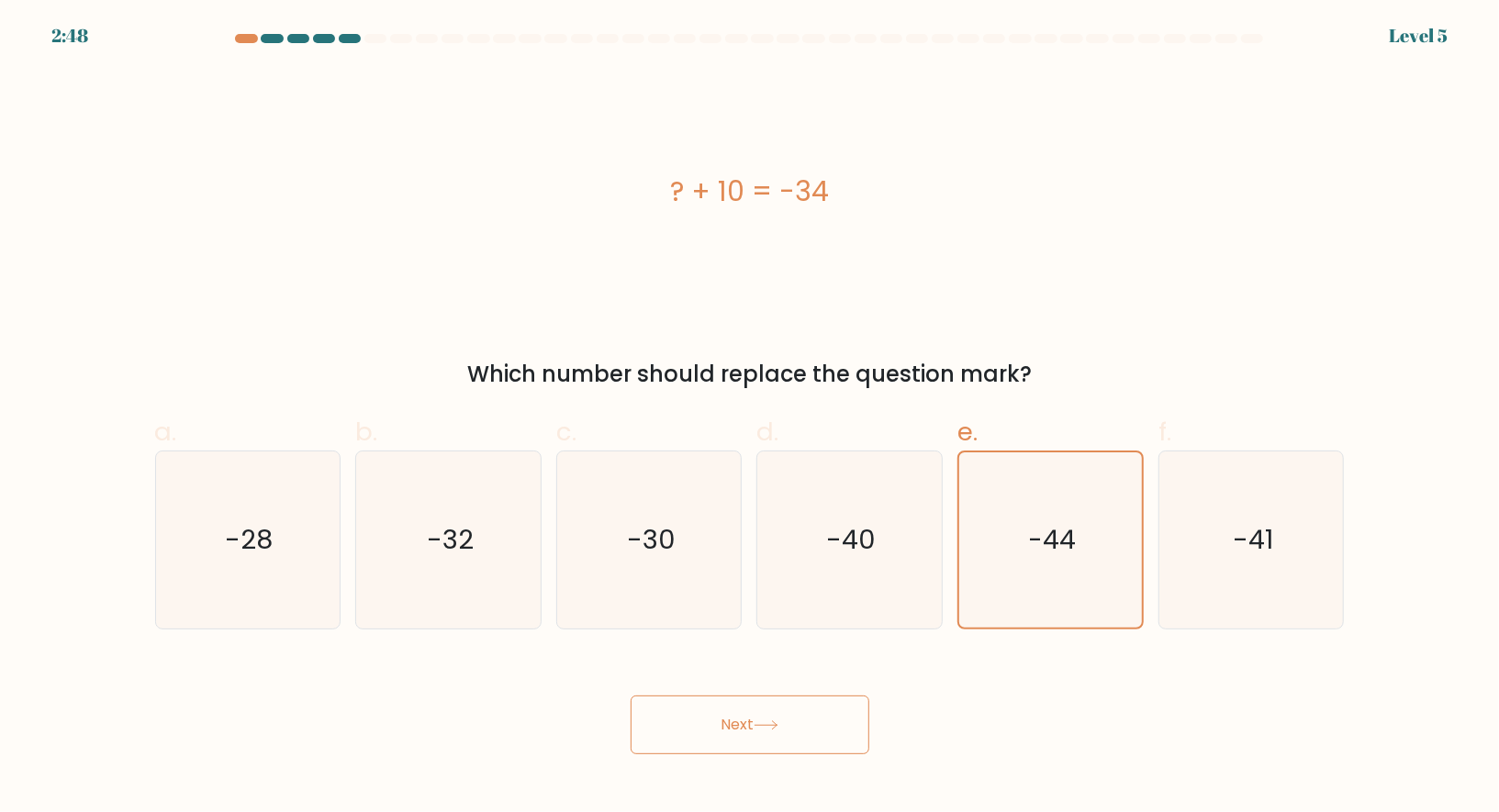
click at [732, 731] on button "Next" at bounding box center [750, 725] width 238 height 59
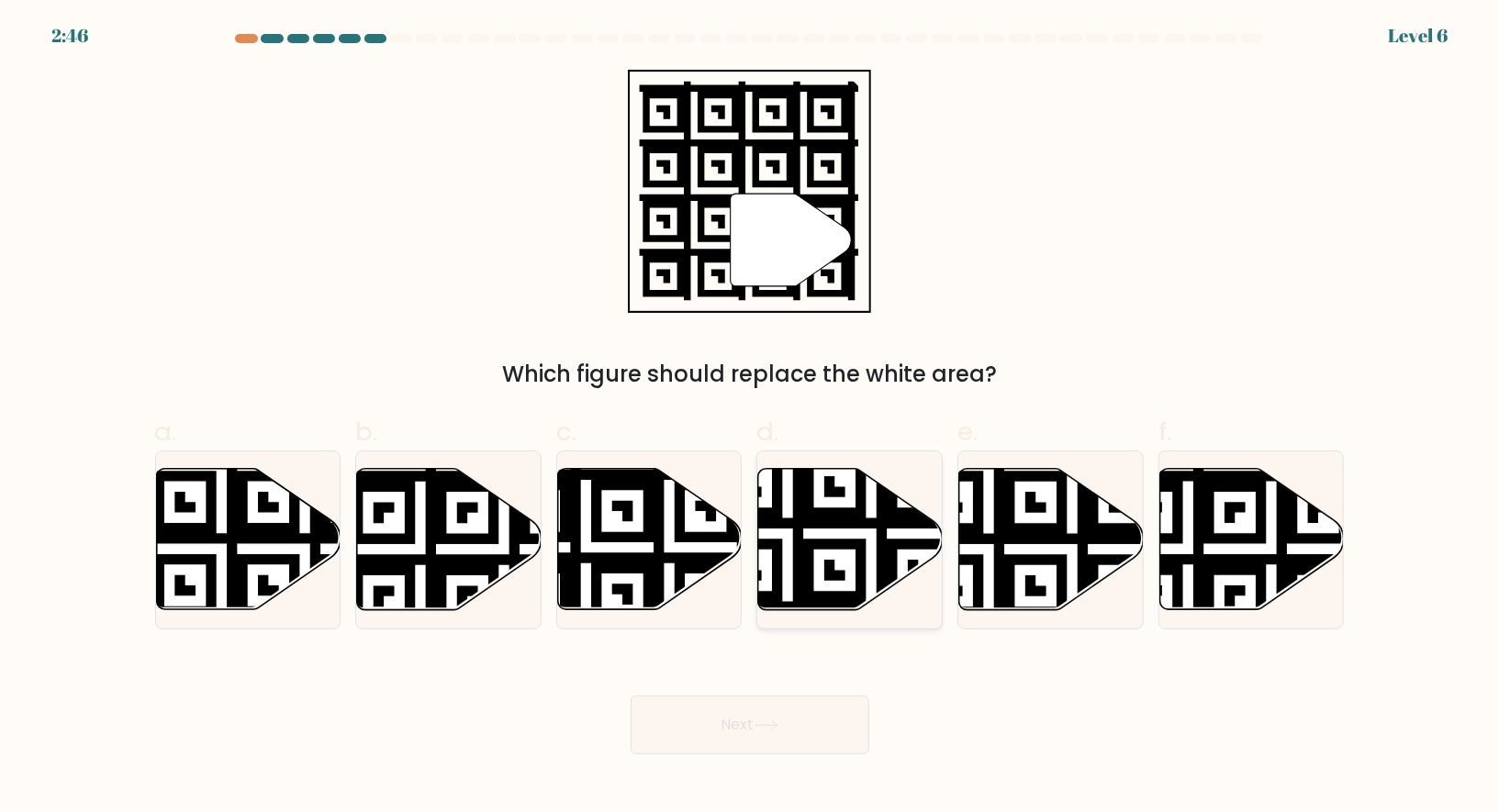
click at [863, 550] on icon at bounding box center [788, 616] width 334 height 334
click at [751, 419] on input "d." at bounding box center [750, 413] width 1 height 12
radio input "true"
click at [585, 522] on icon at bounding box center [649, 539] width 184 height 141
click at [750, 419] on input "c." at bounding box center [750, 413] width 1 height 12
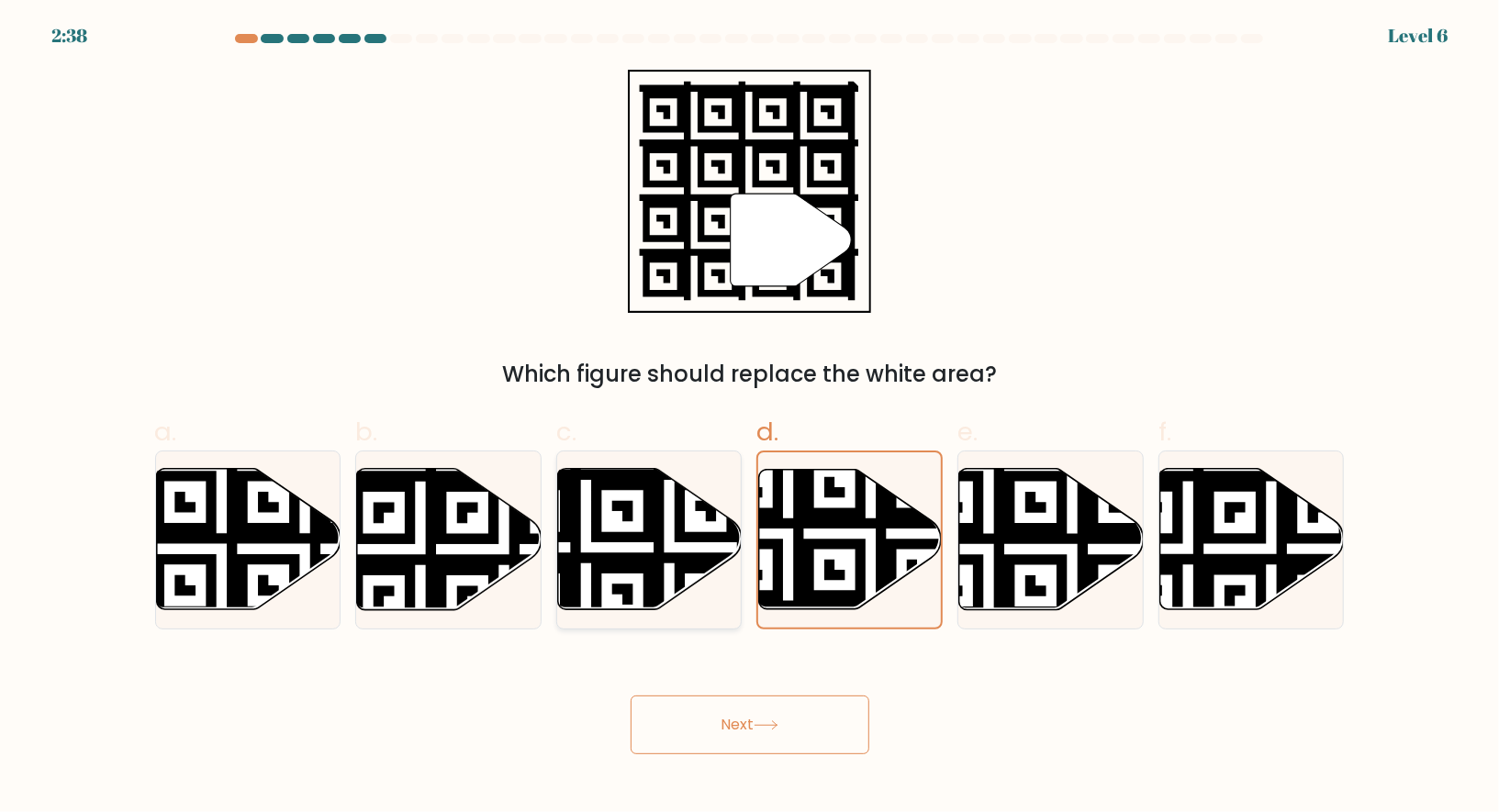
radio input "true"
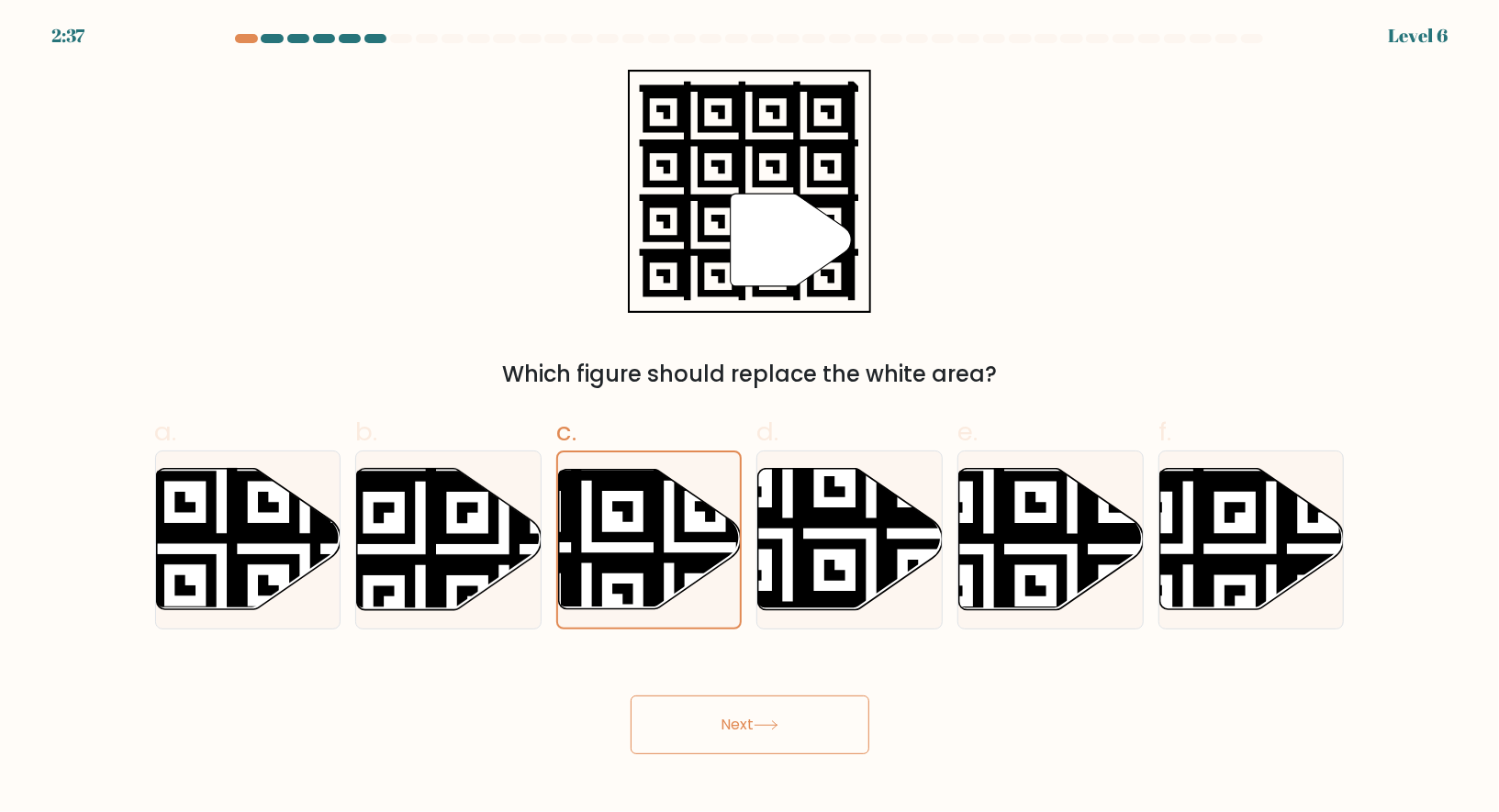
click at [734, 714] on button "Next" at bounding box center [750, 725] width 238 height 59
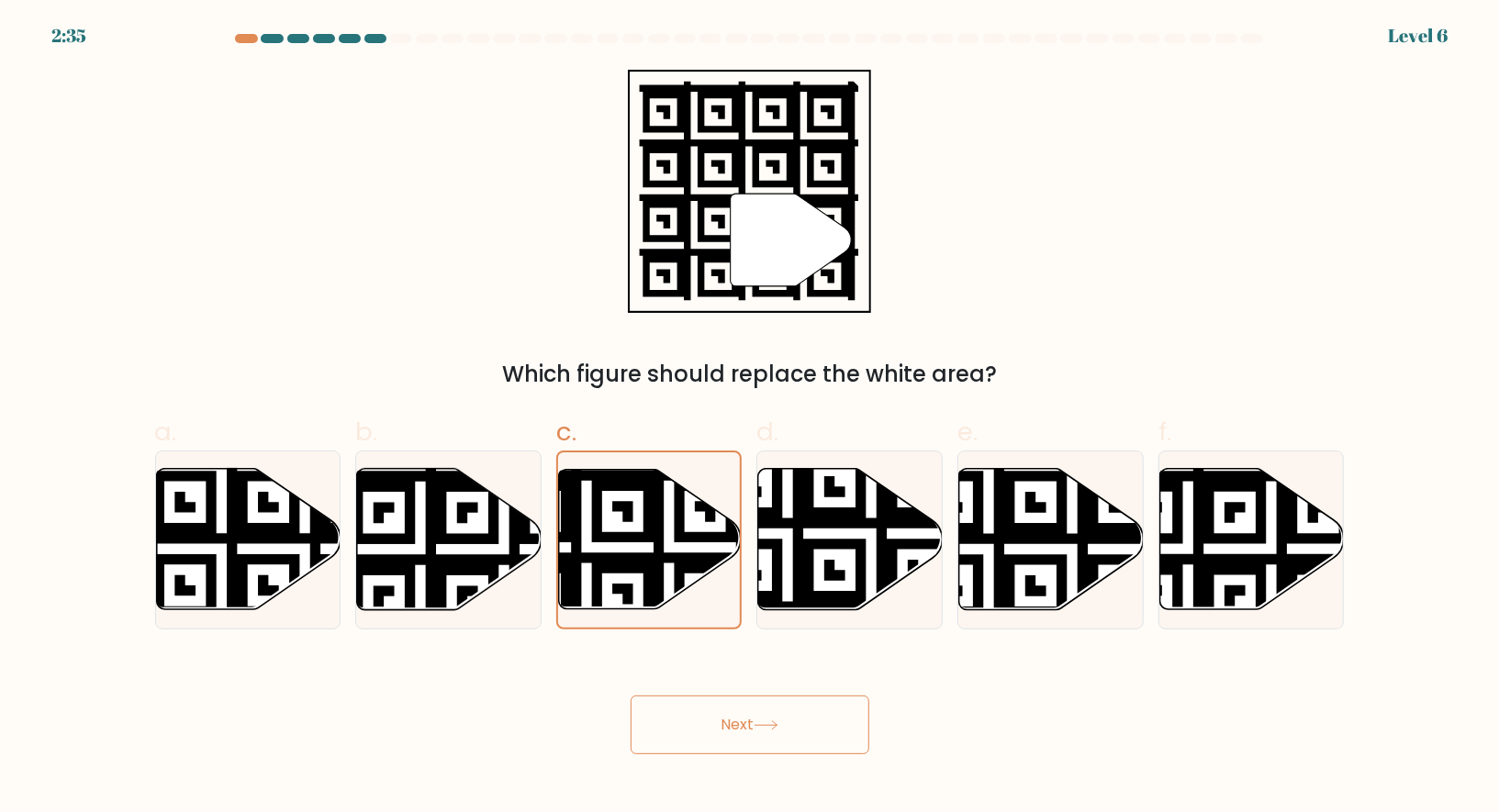
click at [734, 714] on button "Next" at bounding box center [750, 725] width 238 height 59
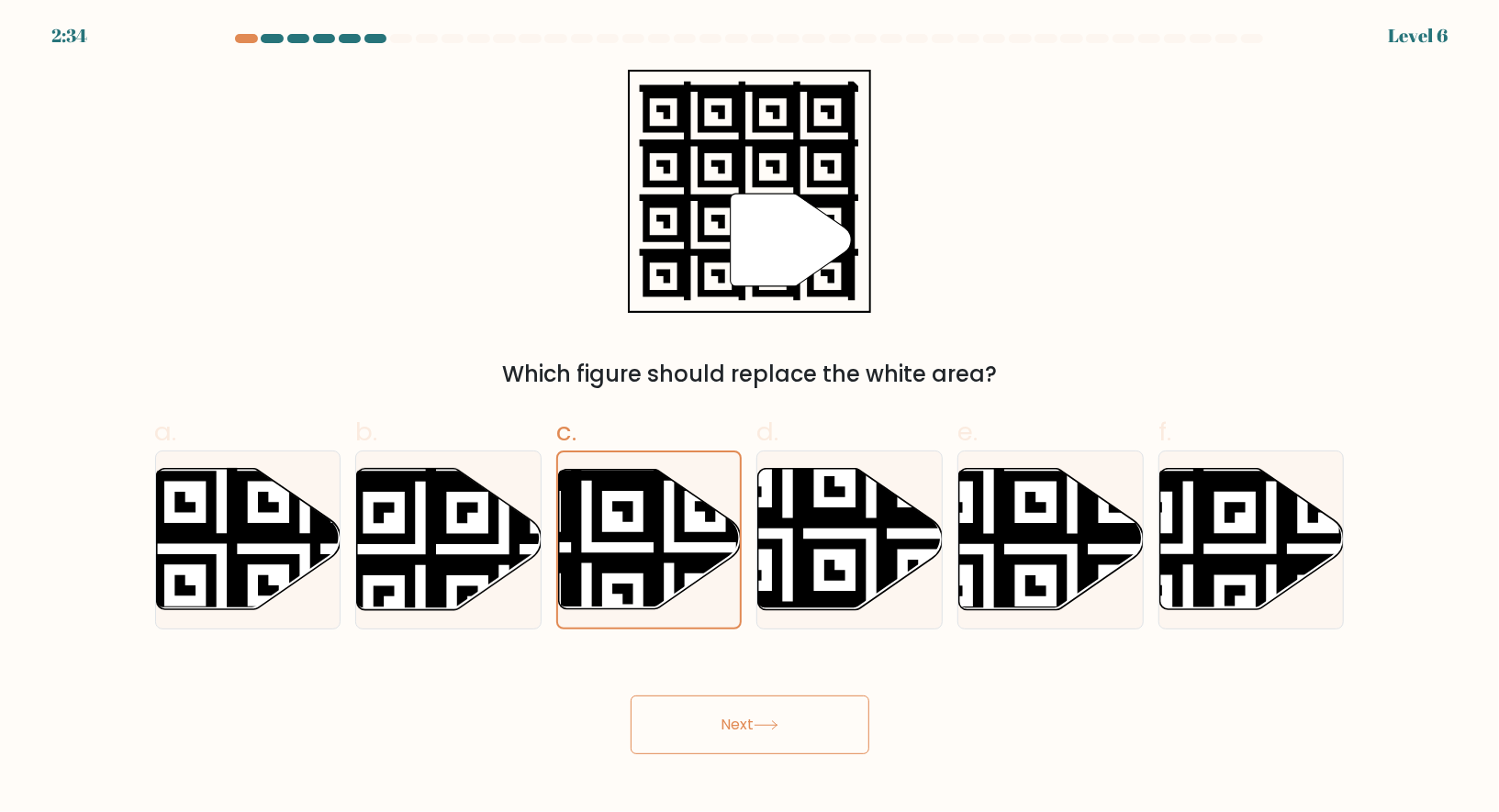
click at [734, 714] on button "Next" at bounding box center [750, 725] width 238 height 59
click at [654, 530] on icon at bounding box center [586, 464] width 330 height 330
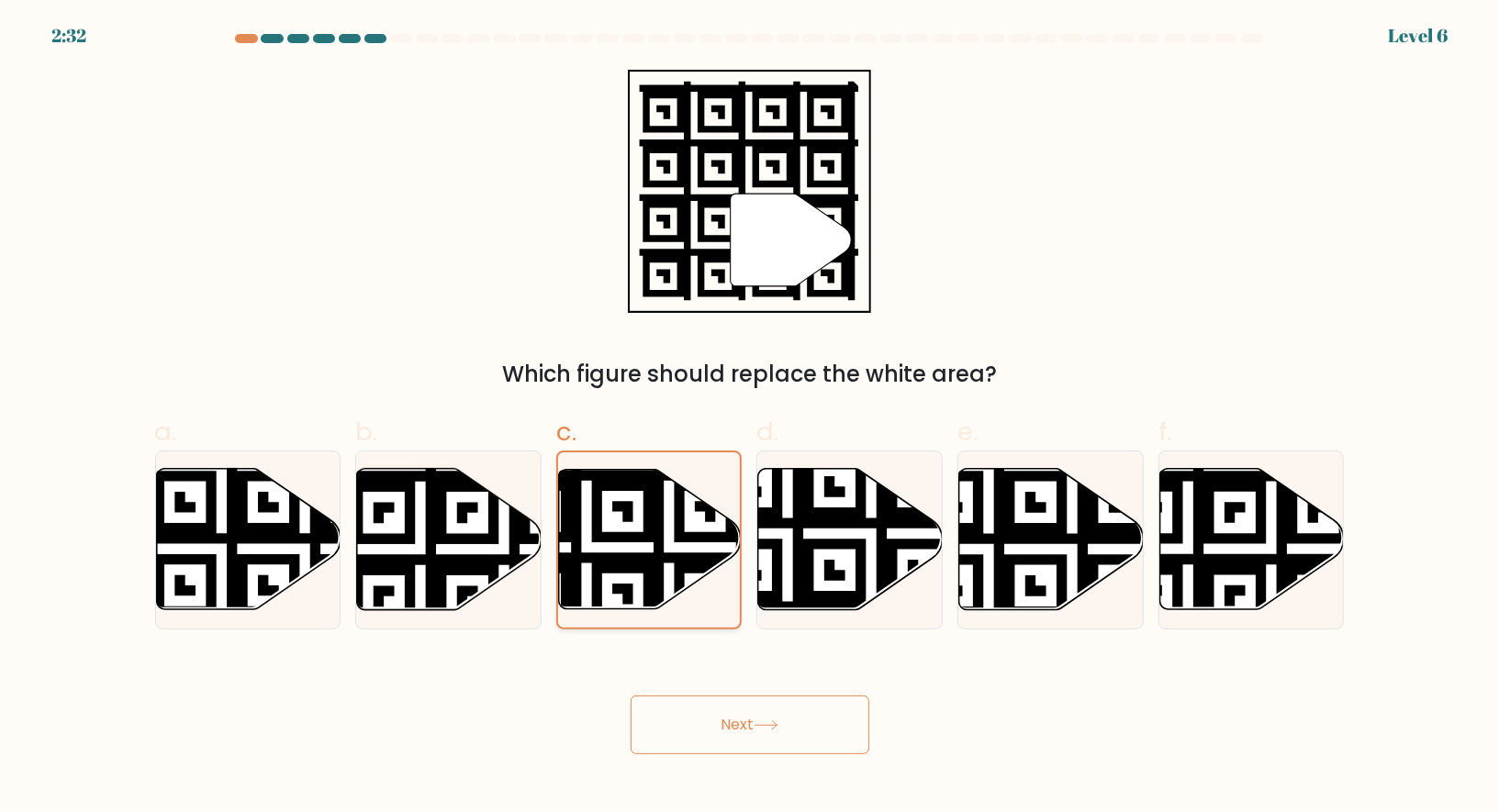
click at [750, 419] on input "c." at bounding box center [750, 413] width 1 height 12
click at [654, 530] on icon at bounding box center [586, 464] width 330 height 330
click at [750, 419] on input "c." at bounding box center [750, 413] width 1 height 12
click at [654, 530] on icon at bounding box center [586, 464] width 330 height 330
click at [750, 419] on input "c." at bounding box center [750, 413] width 1 height 12
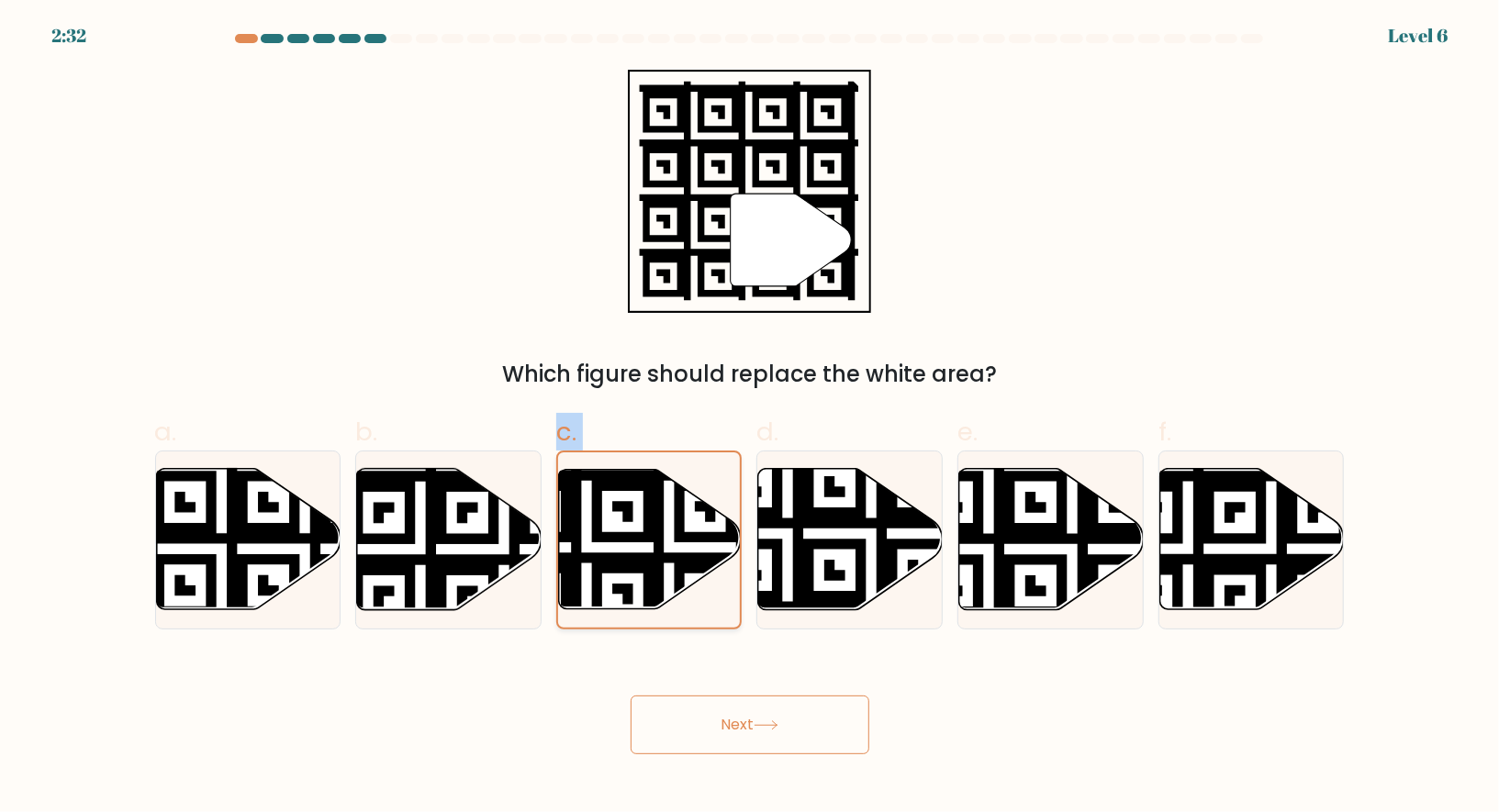
click at [654, 530] on icon at bounding box center [586, 464] width 330 height 330
click at [750, 419] on input "c." at bounding box center [750, 413] width 1 height 12
click at [654, 530] on icon at bounding box center [586, 464] width 330 height 330
click at [750, 419] on input "c." at bounding box center [750, 413] width 1 height 12
click at [654, 530] on icon at bounding box center [586, 464] width 330 height 330
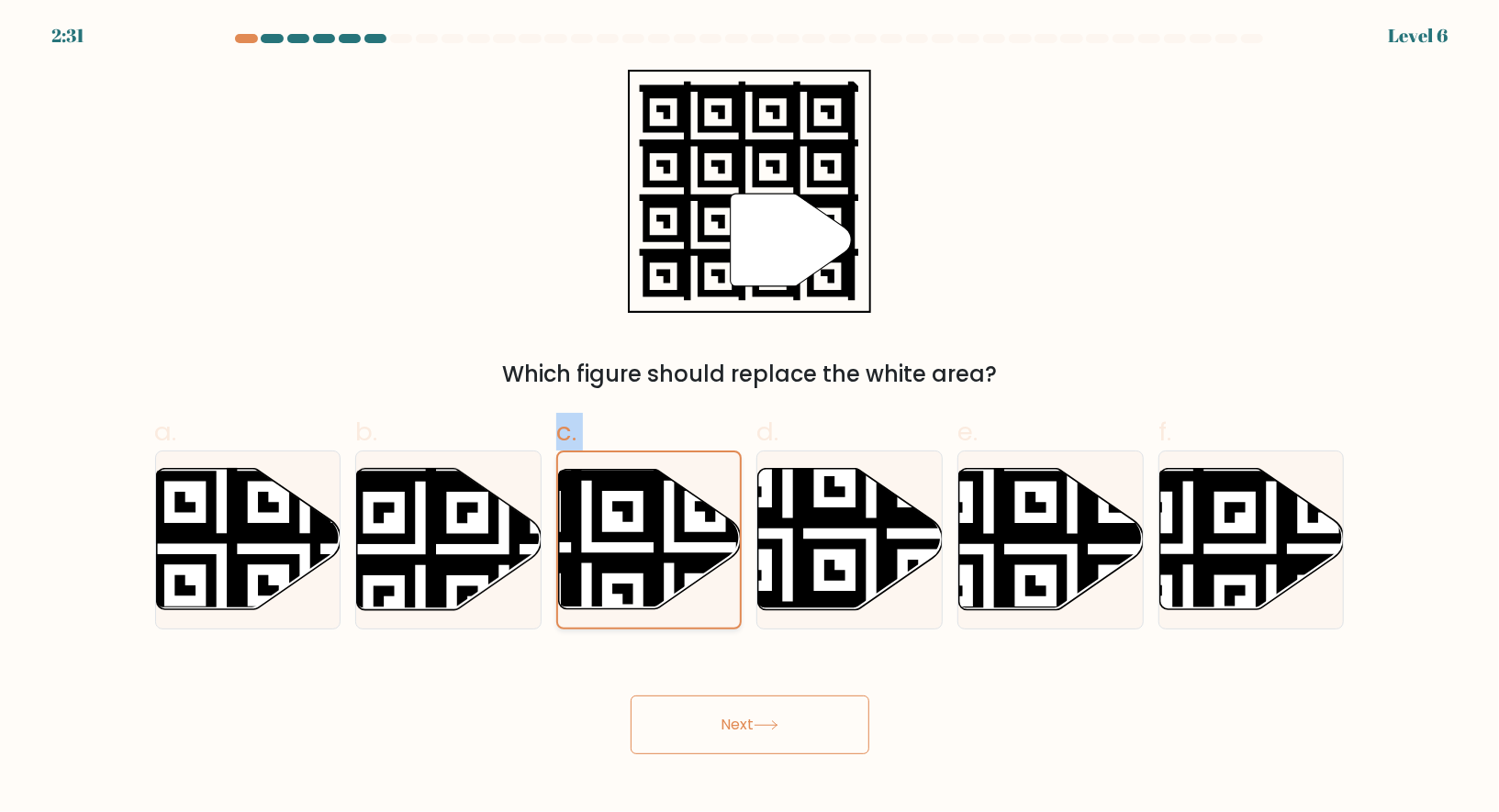
click at [750, 419] on input "c." at bounding box center [750, 413] width 1 height 12
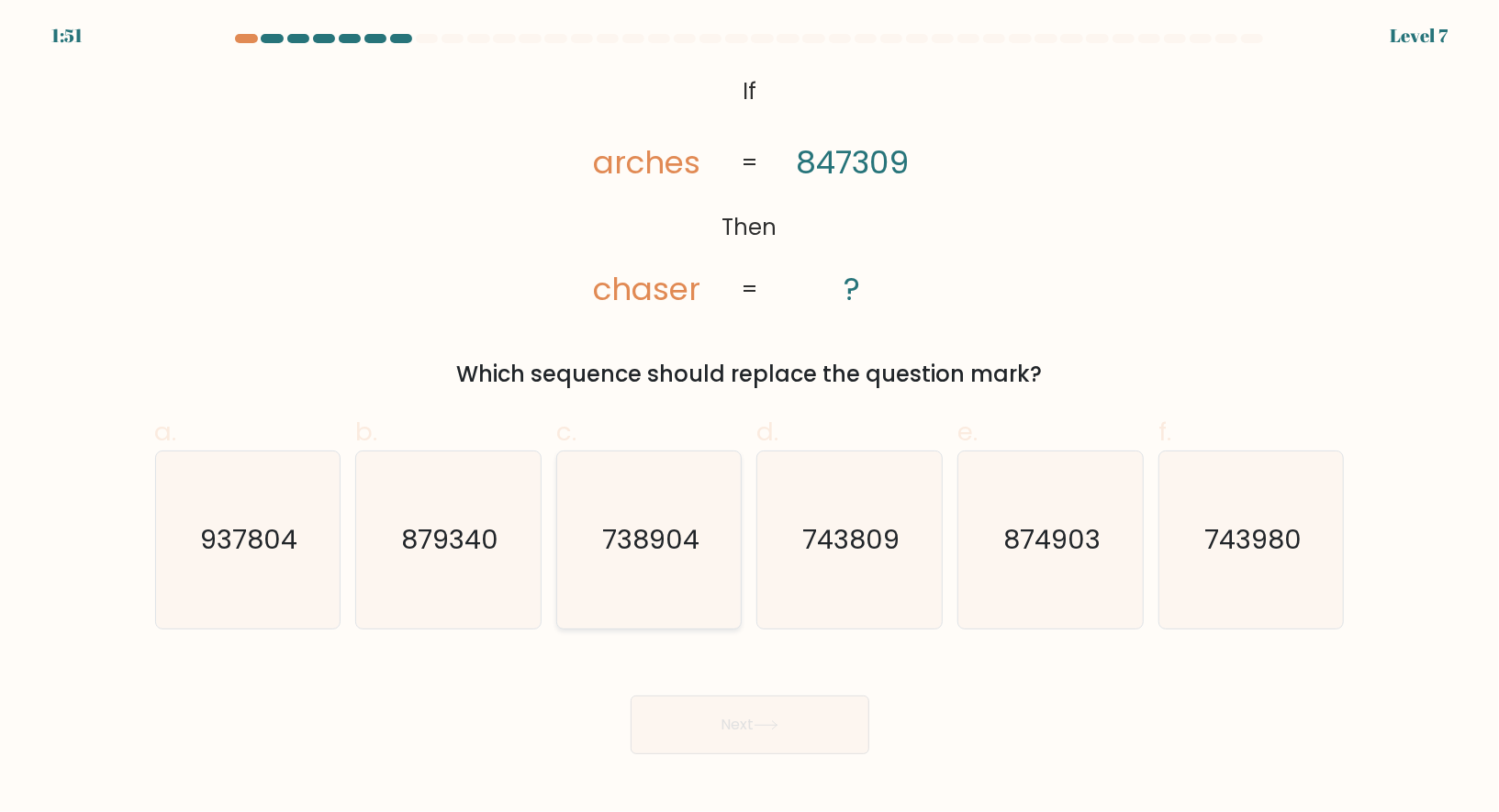
click at [657, 561] on icon "738904" at bounding box center [649, 540] width 177 height 177
click at [750, 419] on input "c. 738904" at bounding box center [750, 413] width 1 height 12
radio input "true"
click at [809, 733] on button "Next" at bounding box center [750, 725] width 238 height 59
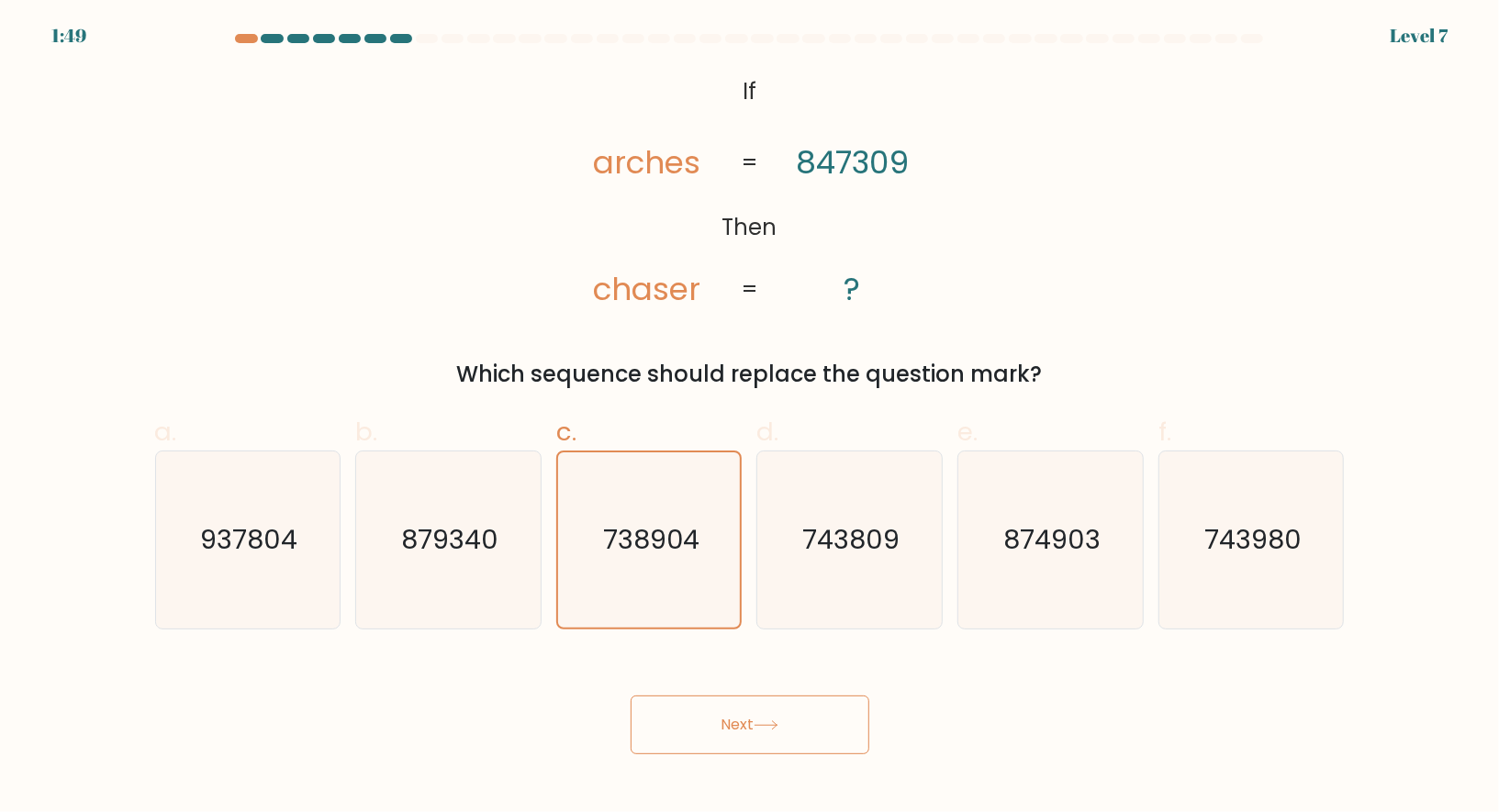
click at [809, 733] on button "Next" at bounding box center [750, 725] width 238 height 59
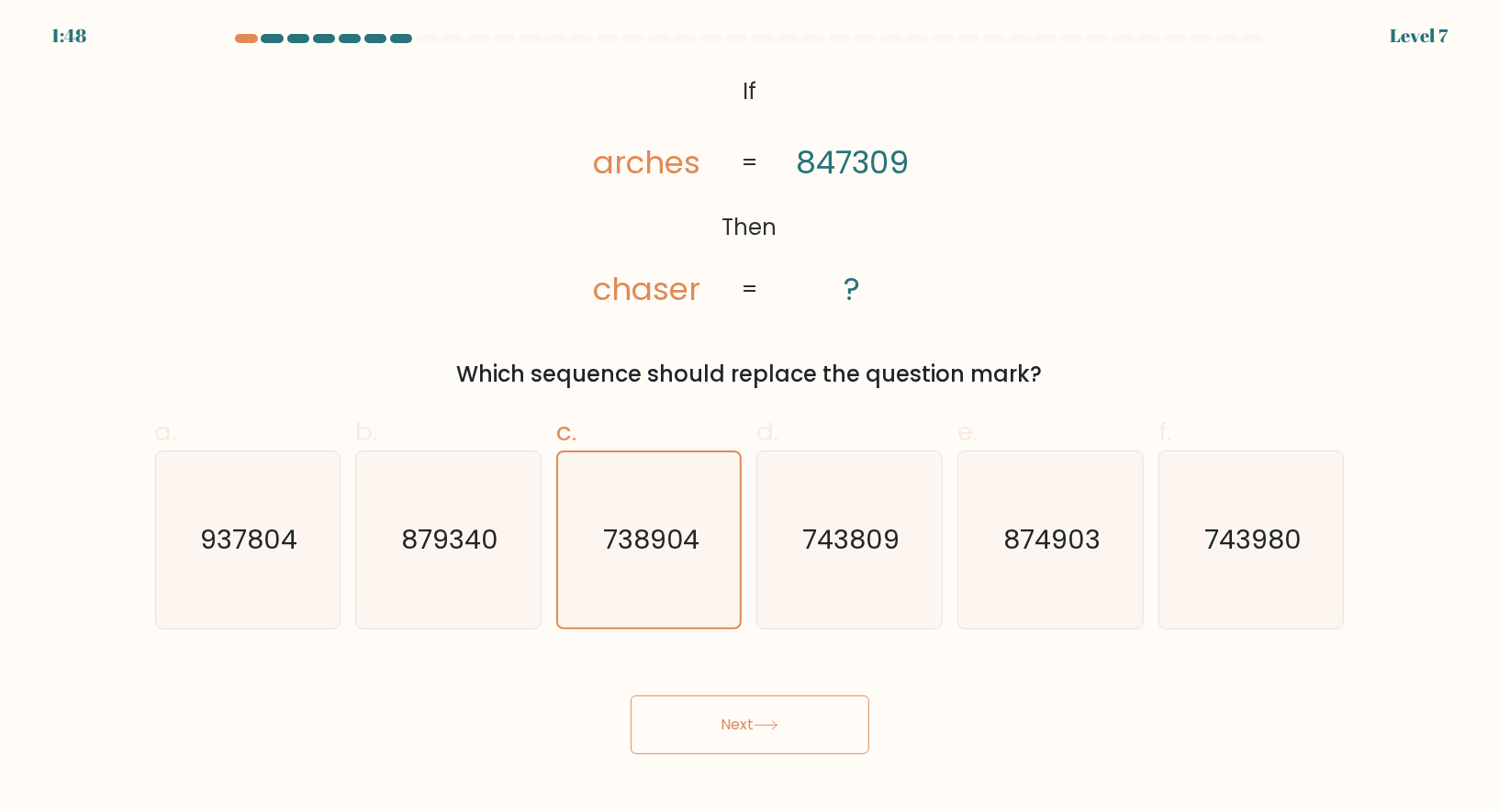
click at [809, 733] on button "Next" at bounding box center [750, 725] width 238 height 59
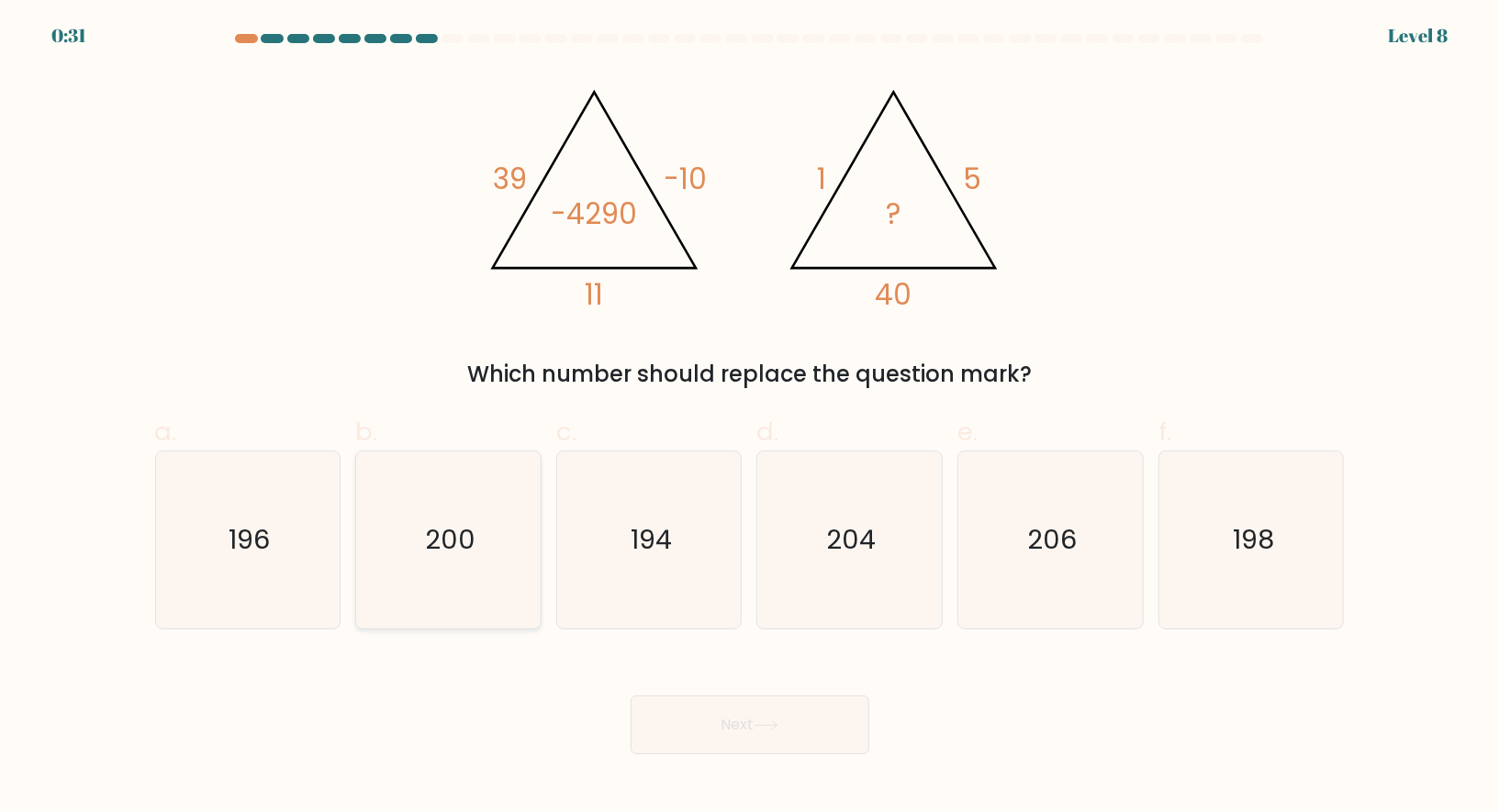
click at [479, 538] on icon "200" at bounding box center [448, 540] width 177 height 177
click at [750, 419] on input "b. 200" at bounding box center [750, 413] width 1 height 12
radio input "true"
click at [726, 745] on button "Next" at bounding box center [750, 725] width 238 height 59
click at [754, 729] on button "Next" at bounding box center [750, 725] width 238 height 59
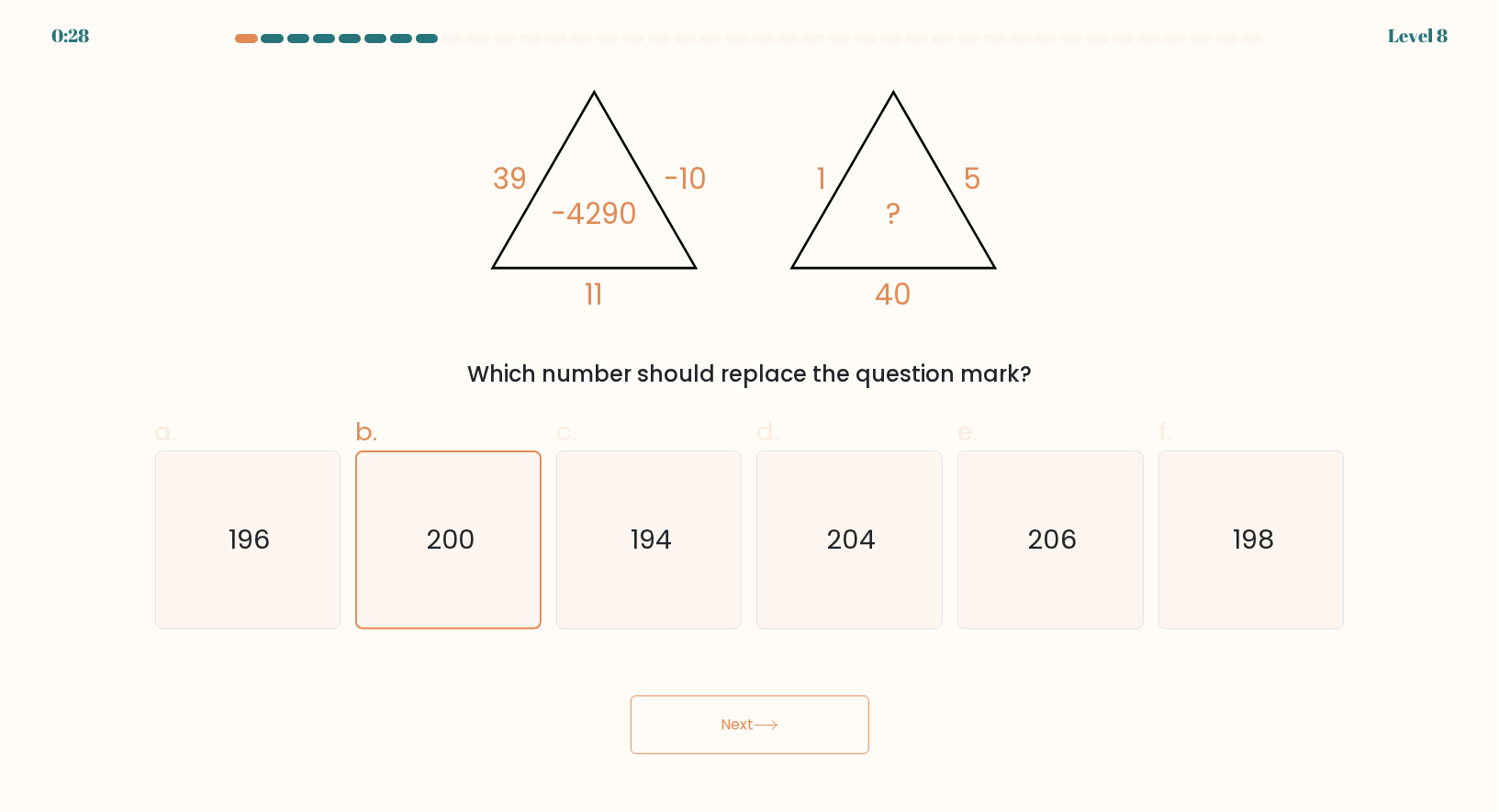
click at [754, 729] on button "Next" at bounding box center [750, 725] width 238 height 59
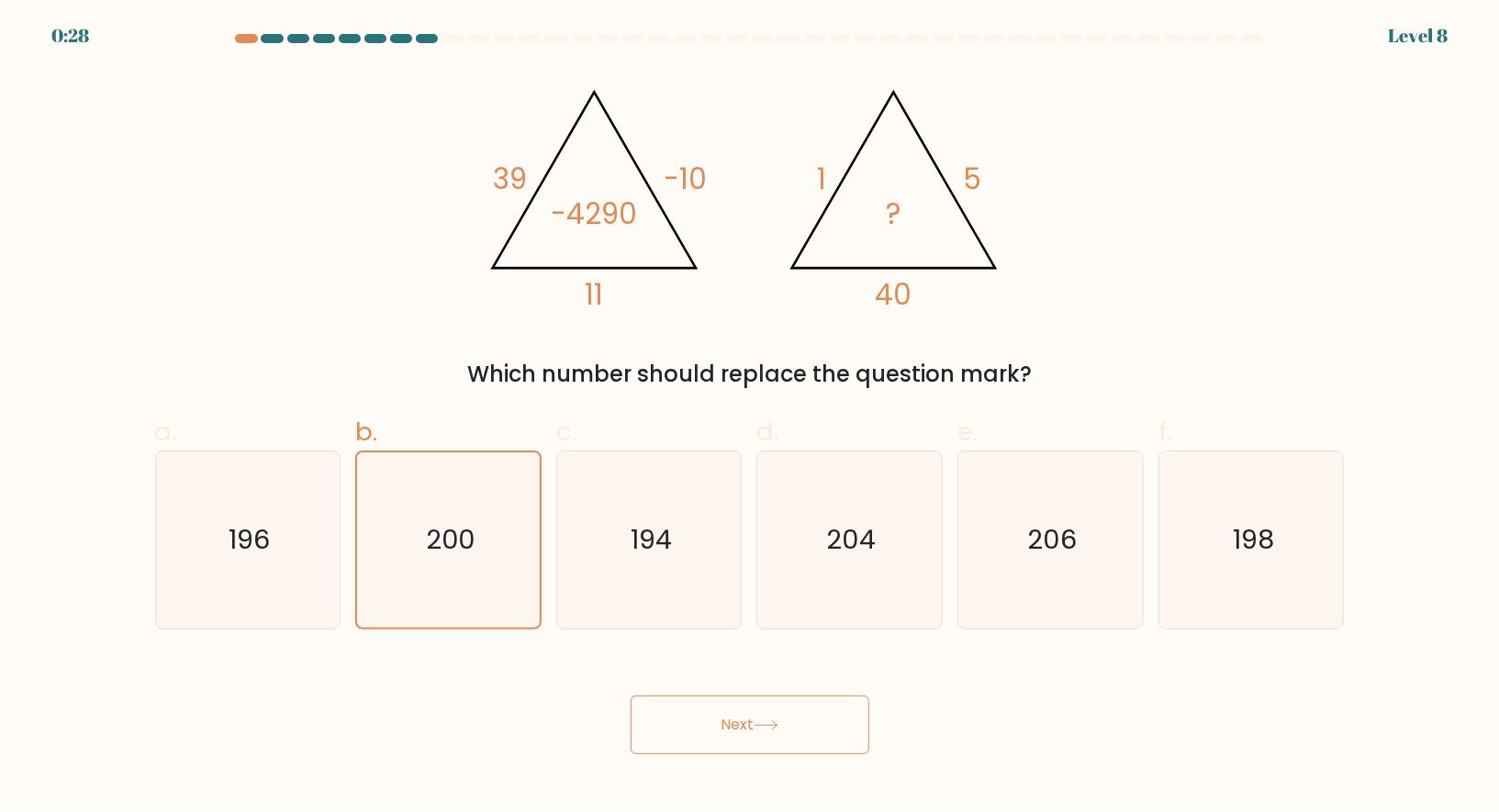
click at [754, 729] on button "Next" at bounding box center [750, 725] width 238 height 59
click at [720, 721] on button "Next" at bounding box center [750, 725] width 238 height 59
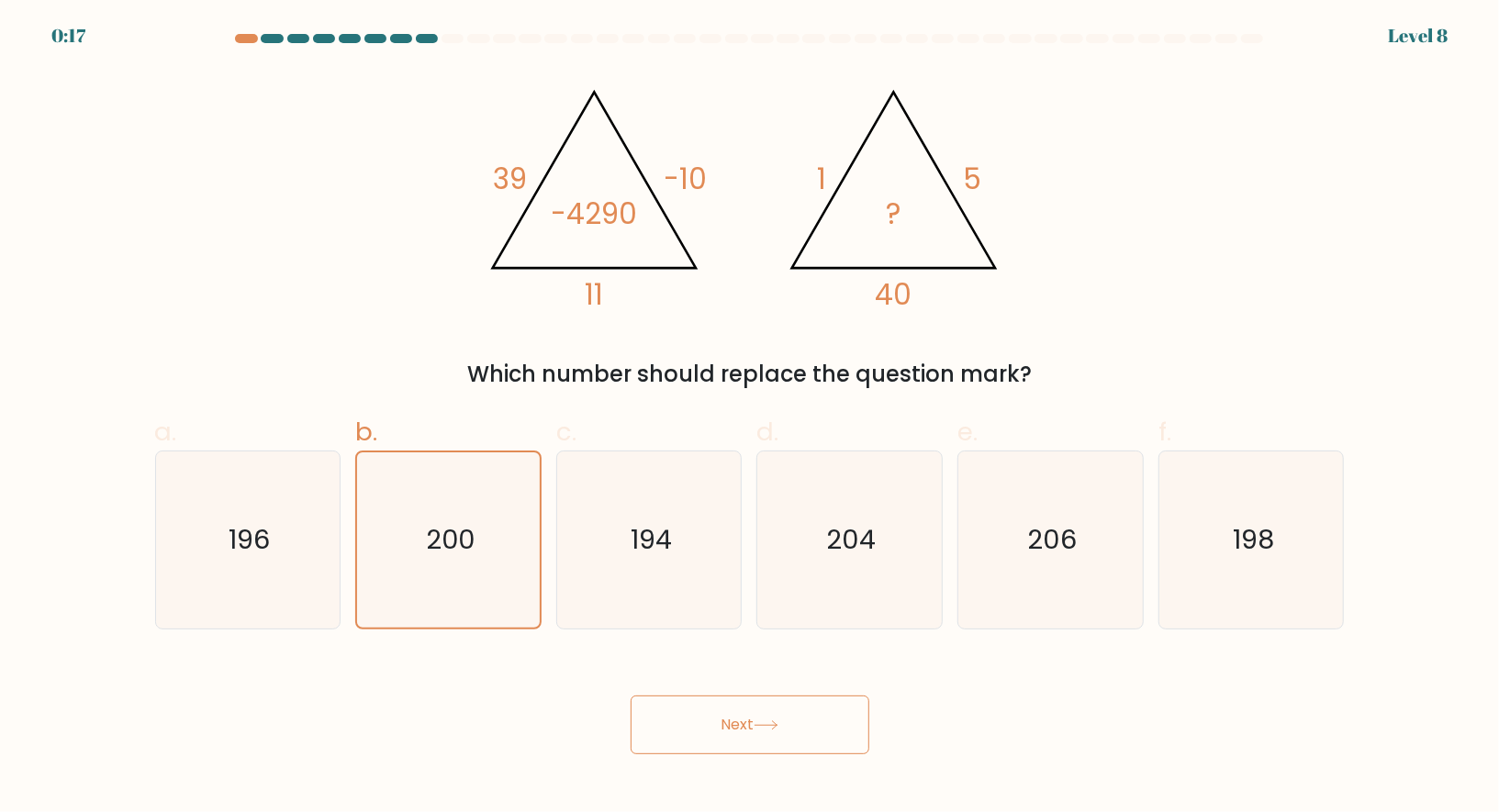
click at [720, 721] on button "Next" at bounding box center [750, 725] width 238 height 59
